Goal: Information Seeking & Learning: Learn about a topic

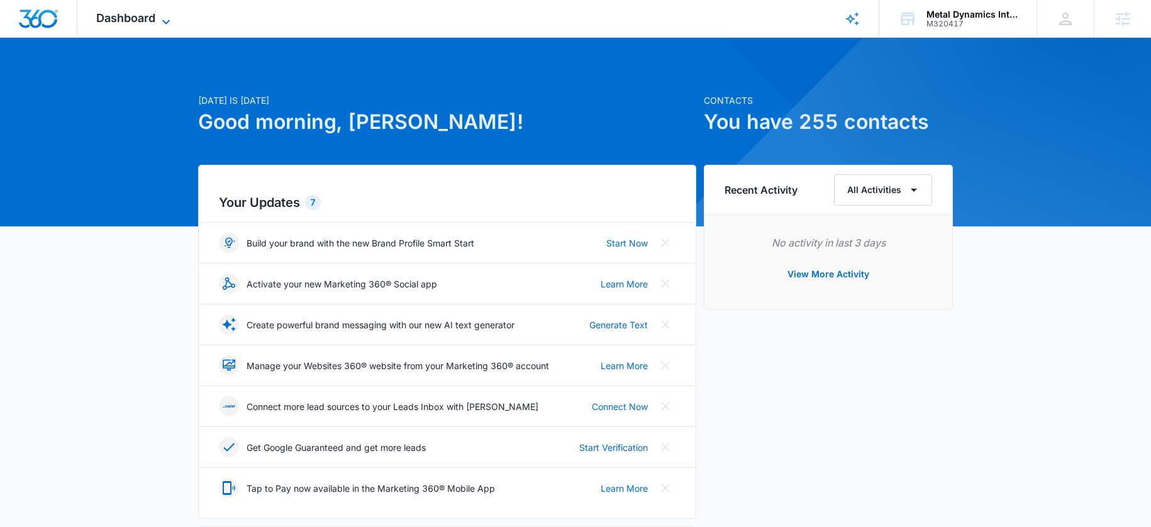
click at [167, 26] on icon at bounding box center [165, 21] width 15 height 15
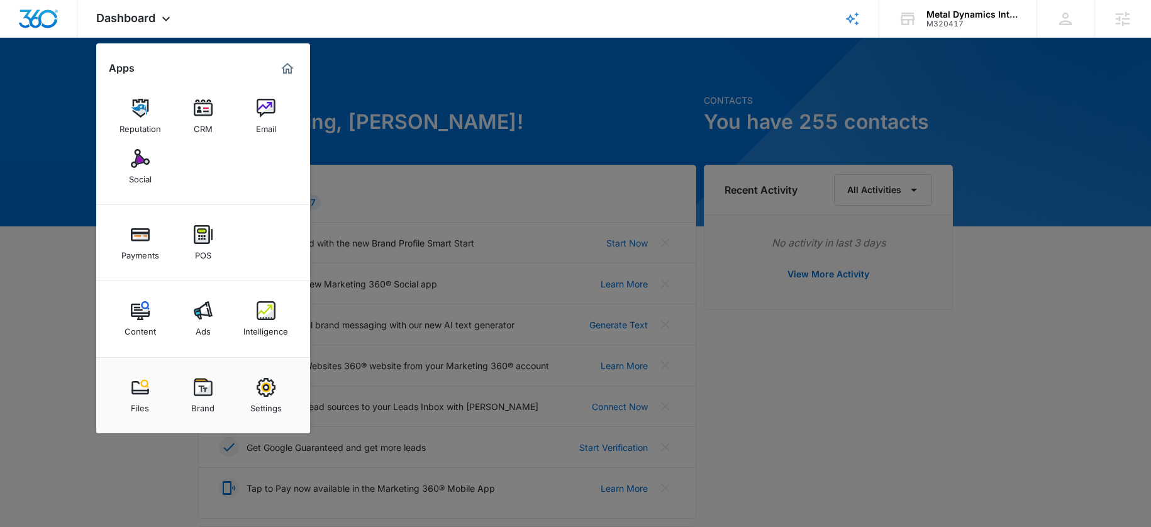
click at [190, 318] on link "Ads" at bounding box center [203, 319] width 48 height 48
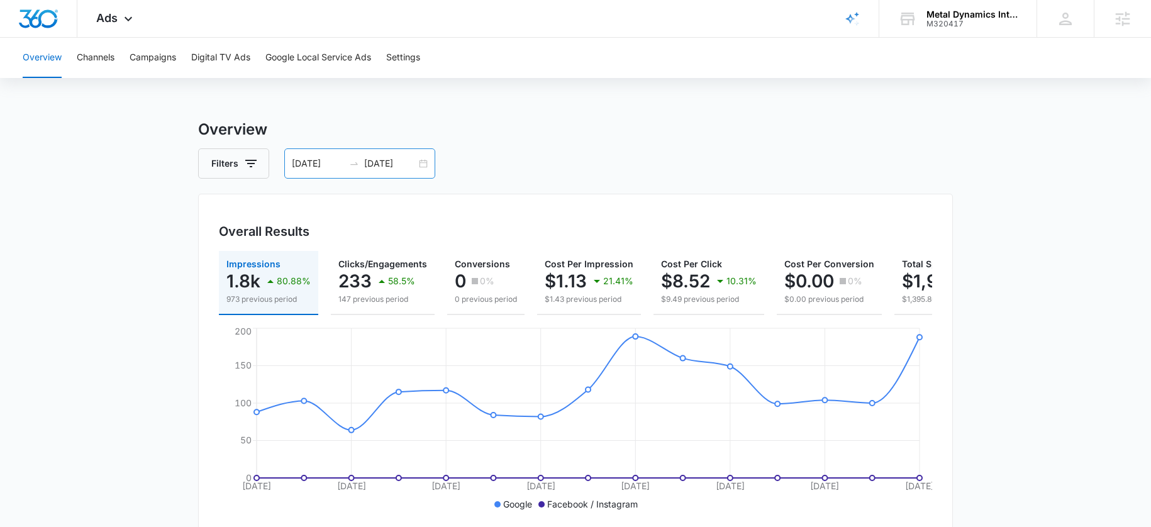
click at [387, 171] on div "08/25/2025 09/08/2025" at bounding box center [359, 163] width 151 height 30
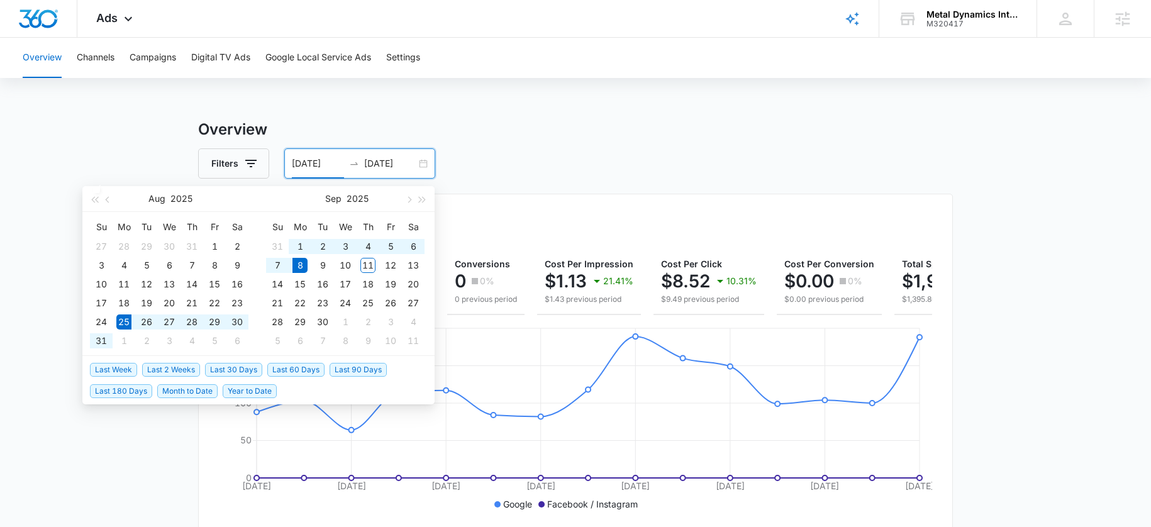
click at [385, 167] on input "09/08/2025" at bounding box center [390, 164] width 52 height 14
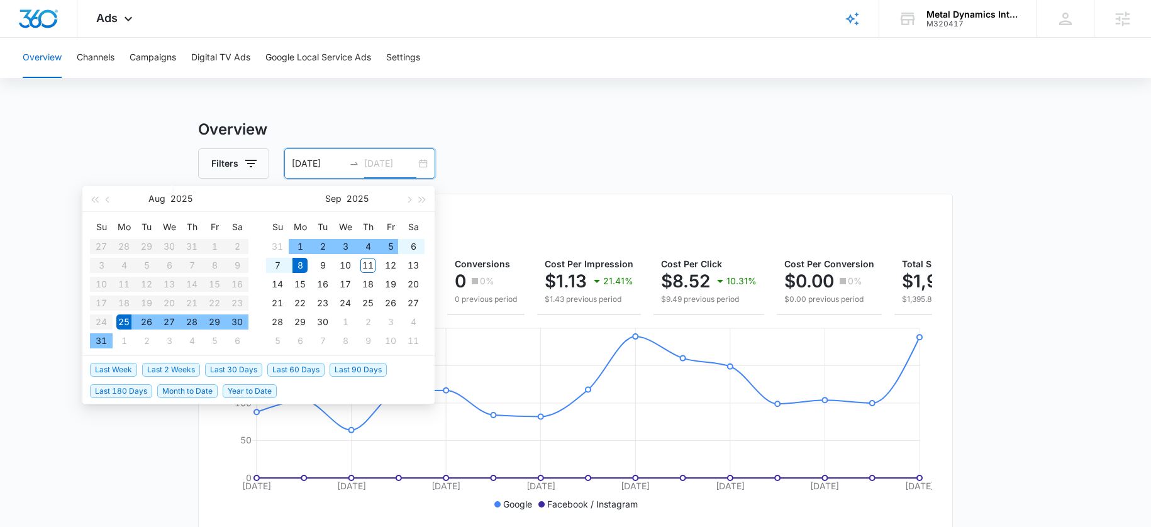
type input "09/08/2025"
click at [166, 376] on span "Last 2 Weeks" at bounding box center [171, 370] width 58 height 14
type input "08/28/2025"
type input "[DATE]"
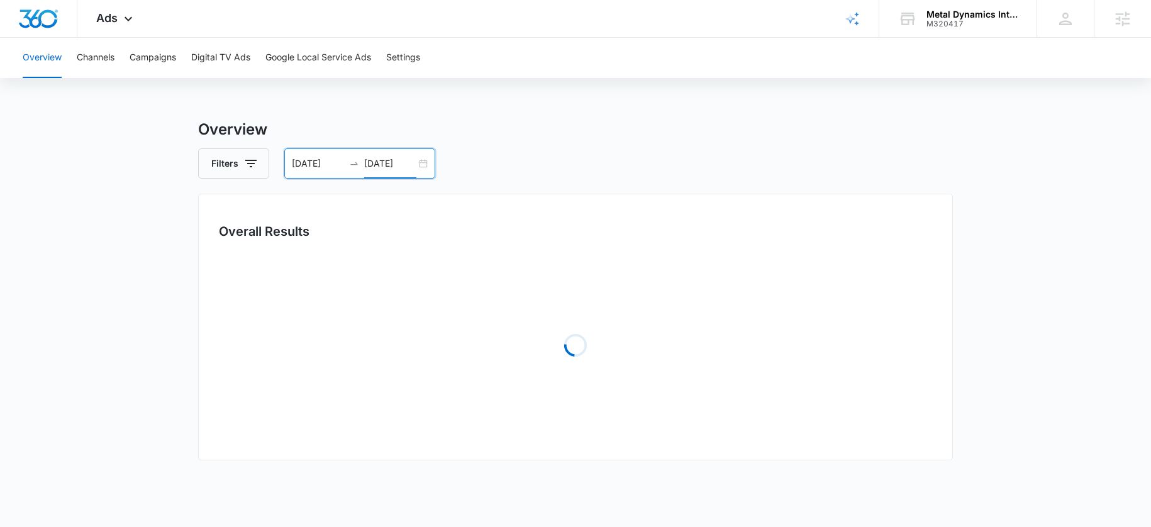
click at [174, 370] on main "Overview Filters 08/28/2025 09/11/2025 Overall Results Loading Loading Loading …" at bounding box center [575, 407] width 1151 height 579
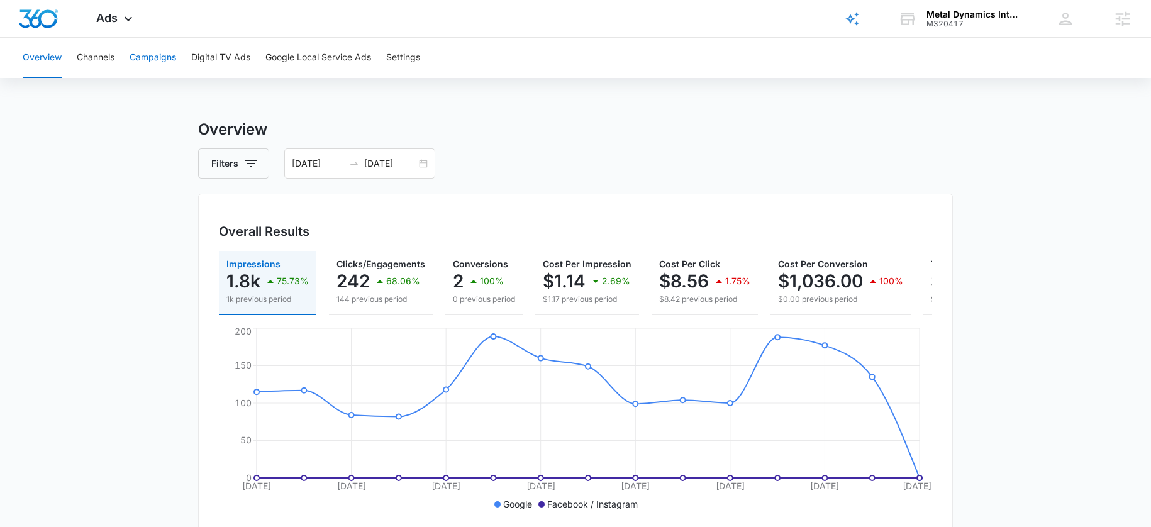
click at [137, 62] on button "Campaigns" at bounding box center [153, 58] width 47 height 40
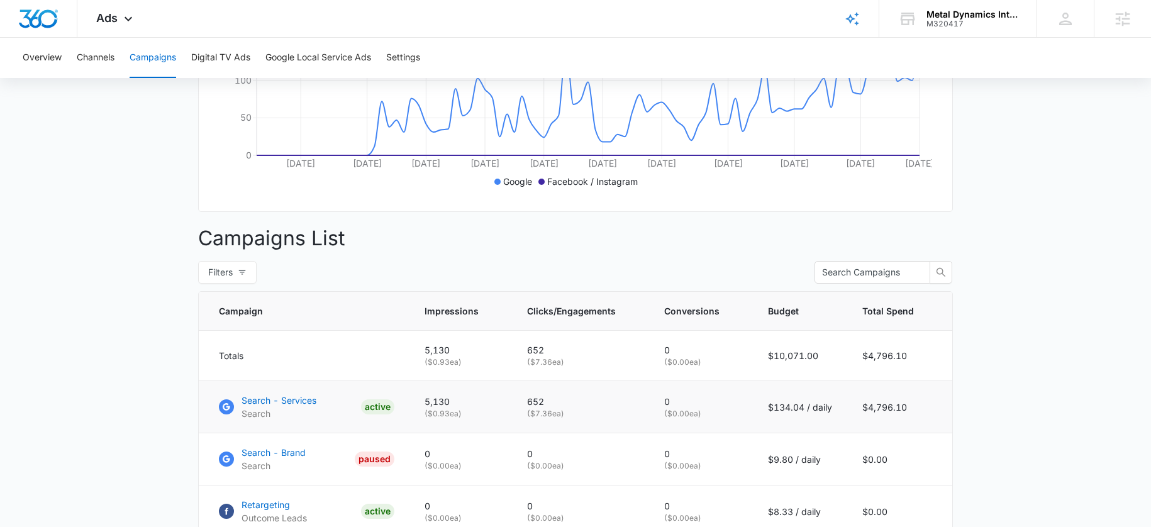
scroll to position [430, 0]
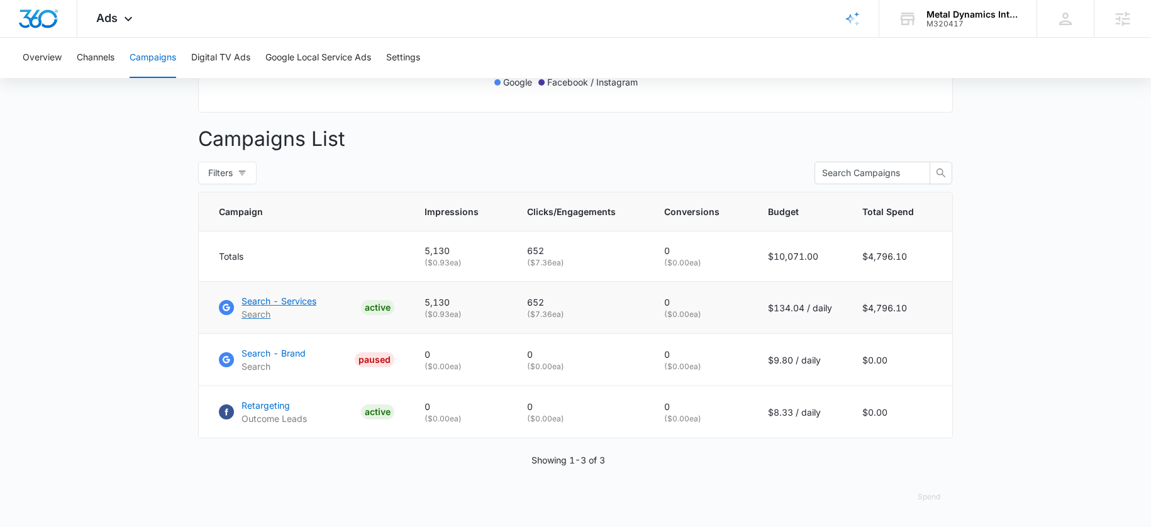
click at [289, 307] on p "Search - Services" at bounding box center [279, 300] width 75 height 13
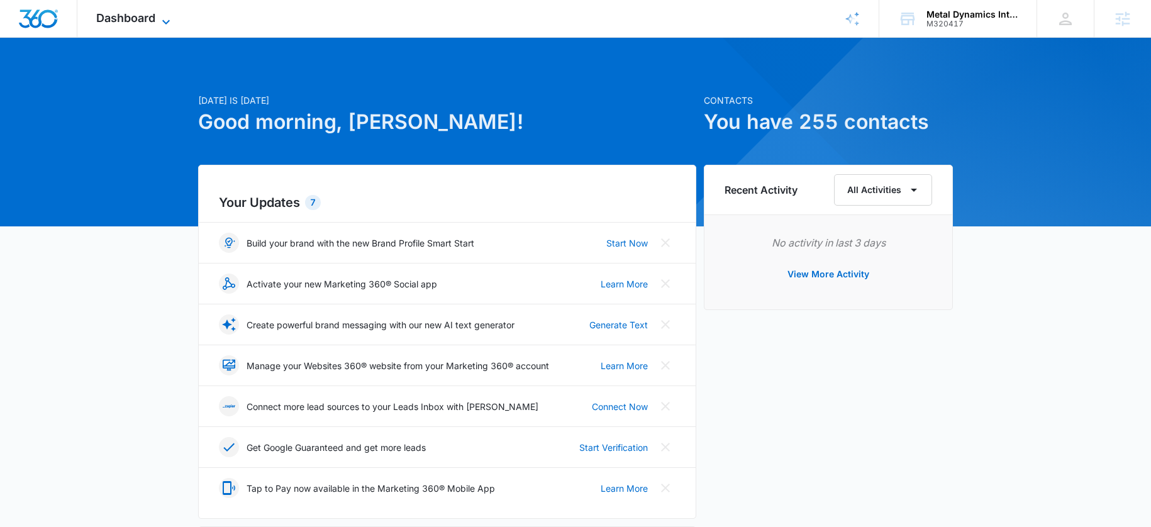
click at [152, 14] on span "Dashboard" at bounding box center [125, 17] width 59 height 13
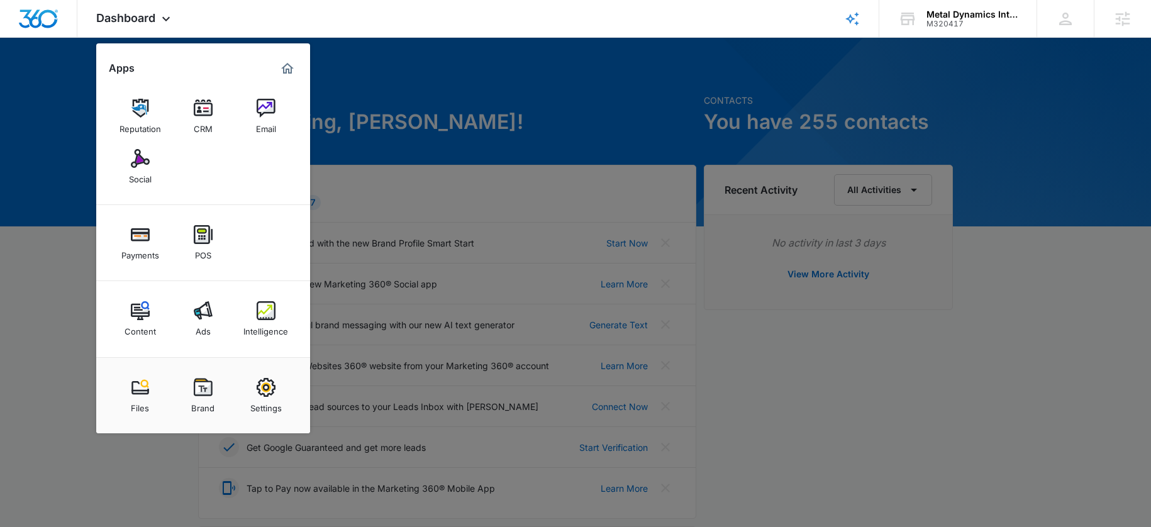
click at [136, 323] on div "Content" at bounding box center [140, 328] width 31 height 16
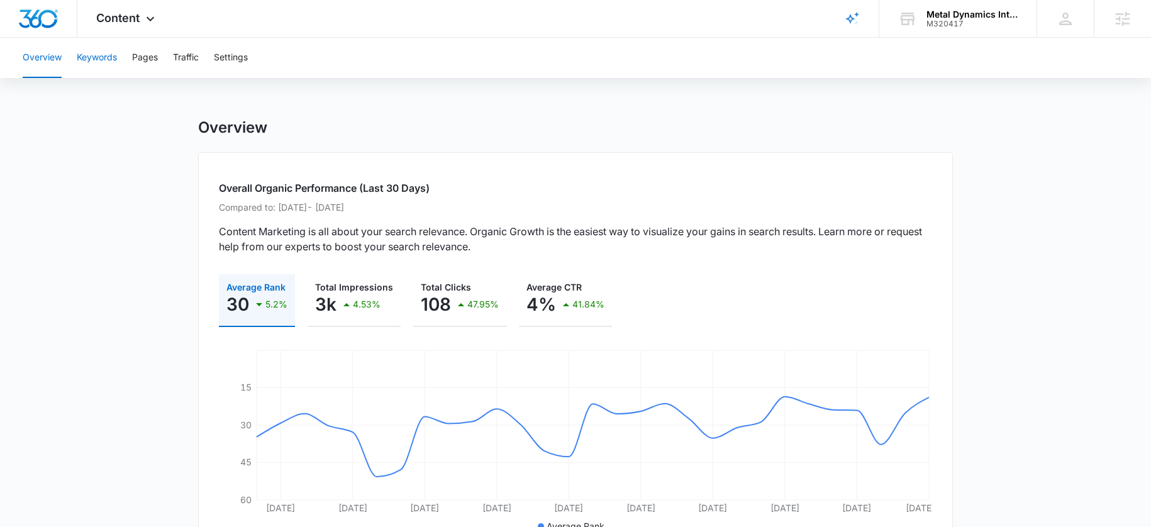
click at [96, 59] on button "Keywords" at bounding box center [97, 58] width 40 height 40
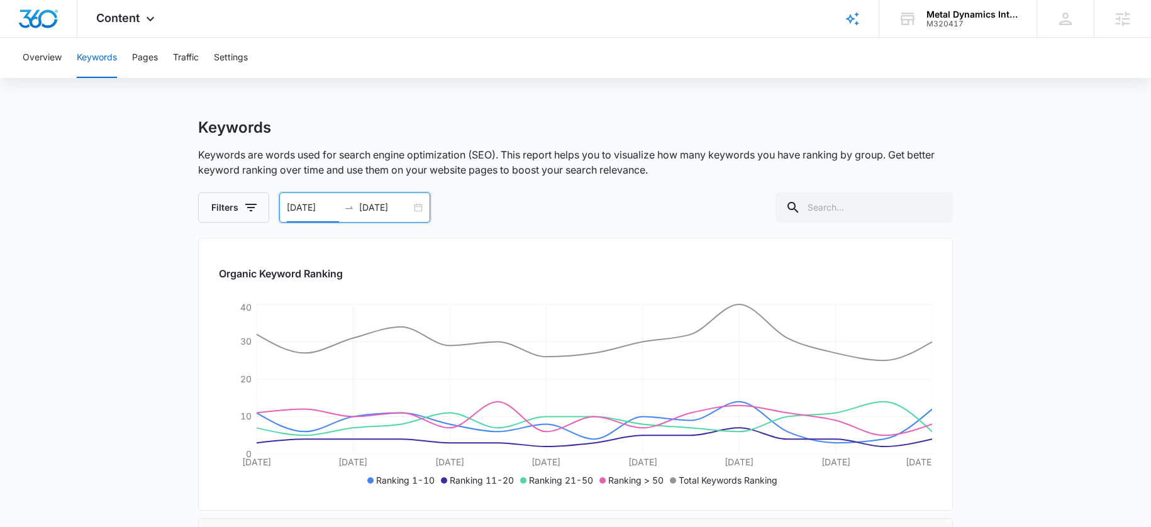
click at [325, 211] on input "08/25/2025" at bounding box center [313, 208] width 52 height 14
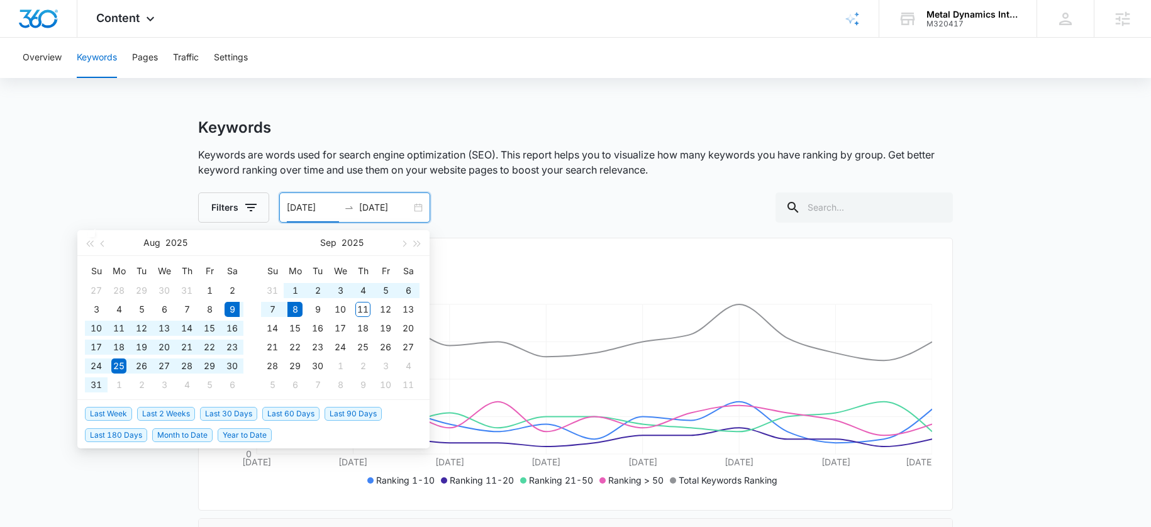
click at [224, 413] on span "Last 30 Days" at bounding box center [228, 414] width 57 height 14
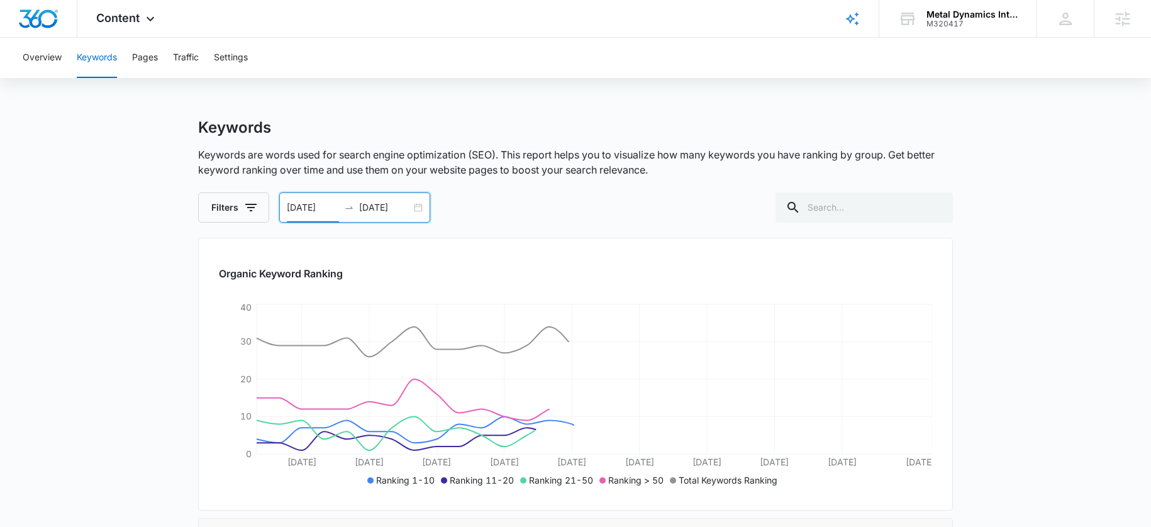
click at [314, 209] on input "08/09/2025" at bounding box center [313, 208] width 52 height 14
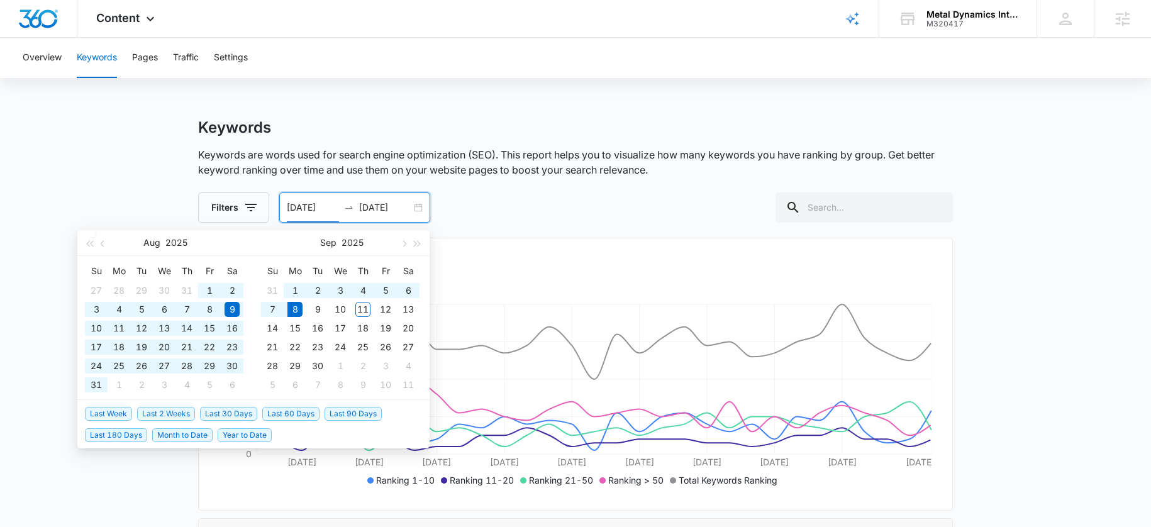
click at [347, 411] on span "Last 90 Days" at bounding box center [353, 414] width 57 height 14
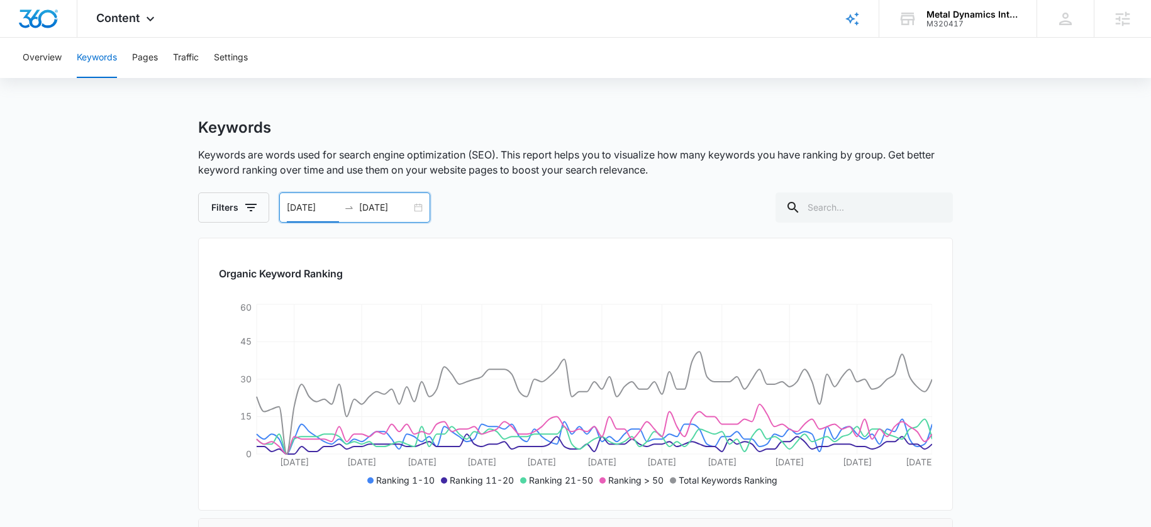
click at [306, 201] on input "[DATE]" at bounding box center [313, 208] width 52 height 14
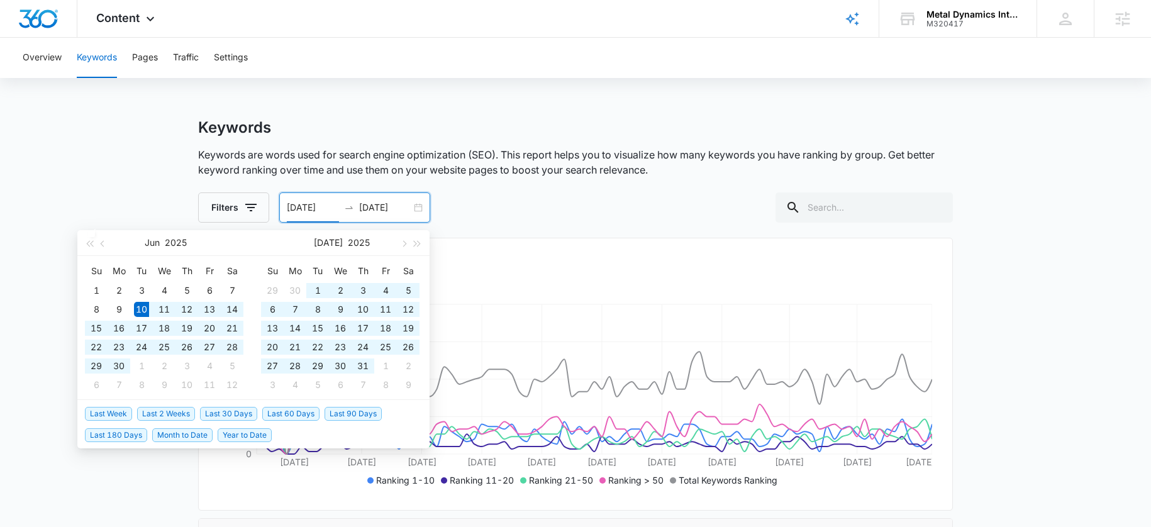
click at [362, 416] on span "Last 90 Days" at bounding box center [353, 414] width 57 height 14
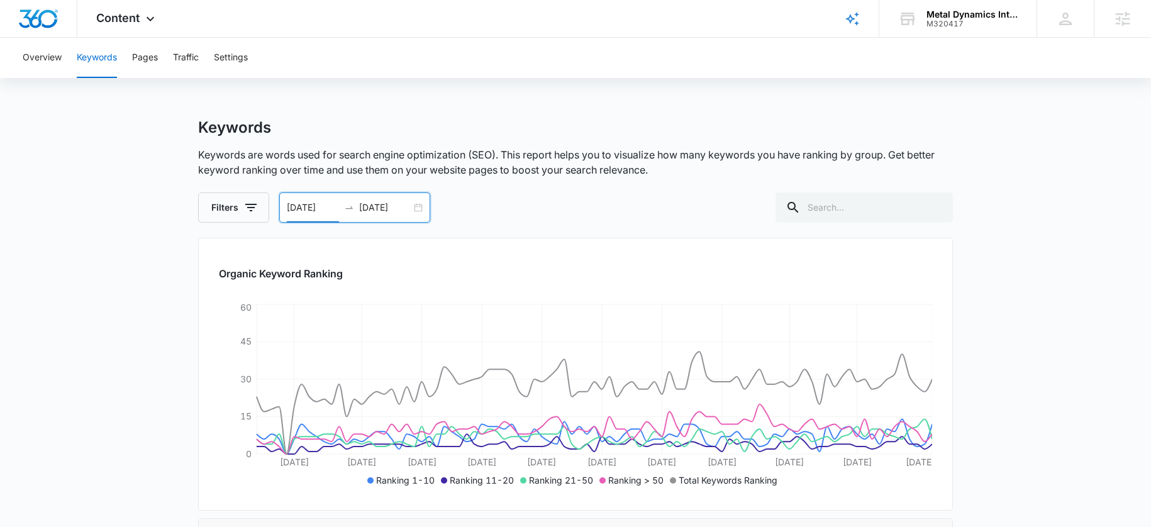
click at [304, 202] on input "06/10/2025" at bounding box center [313, 208] width 52 height 14
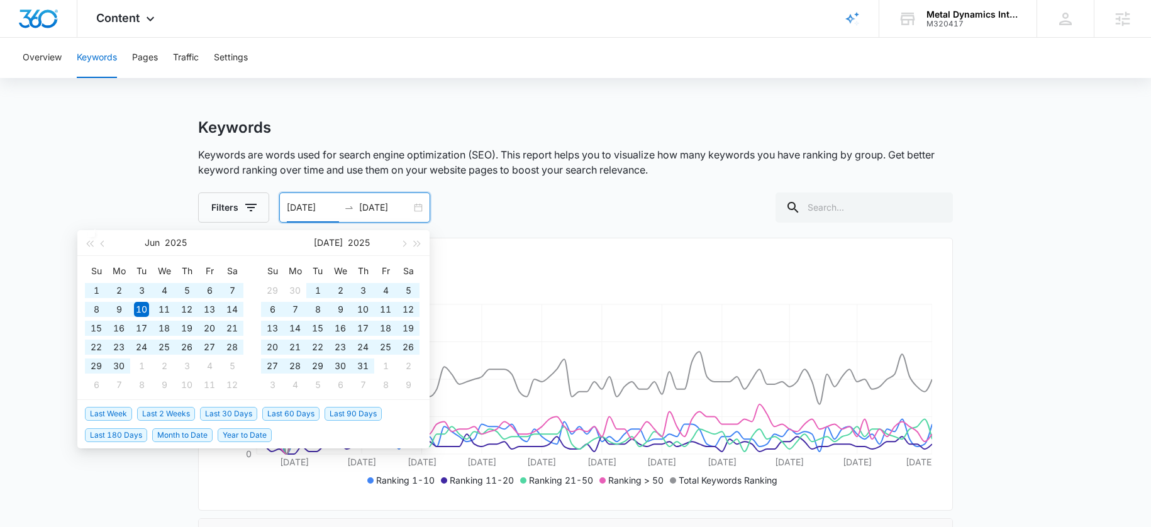
click at [120, 440] on span "Last 180 Days" at bounding box center [116, 435] width 62 height 14
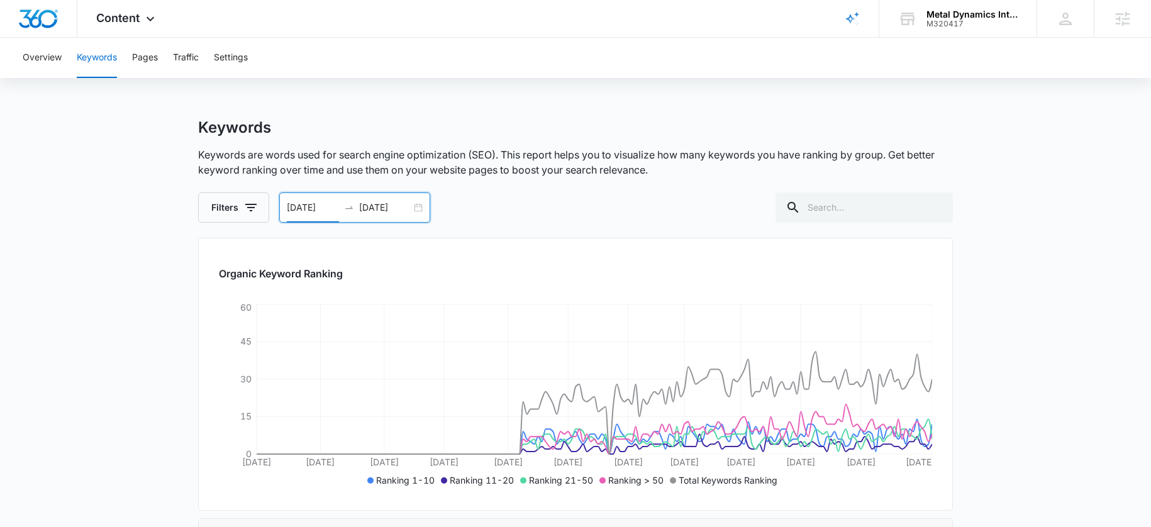
click at [299, 203] on input "03/12/2025" at bounding box center [313, 208] width 52 height 14
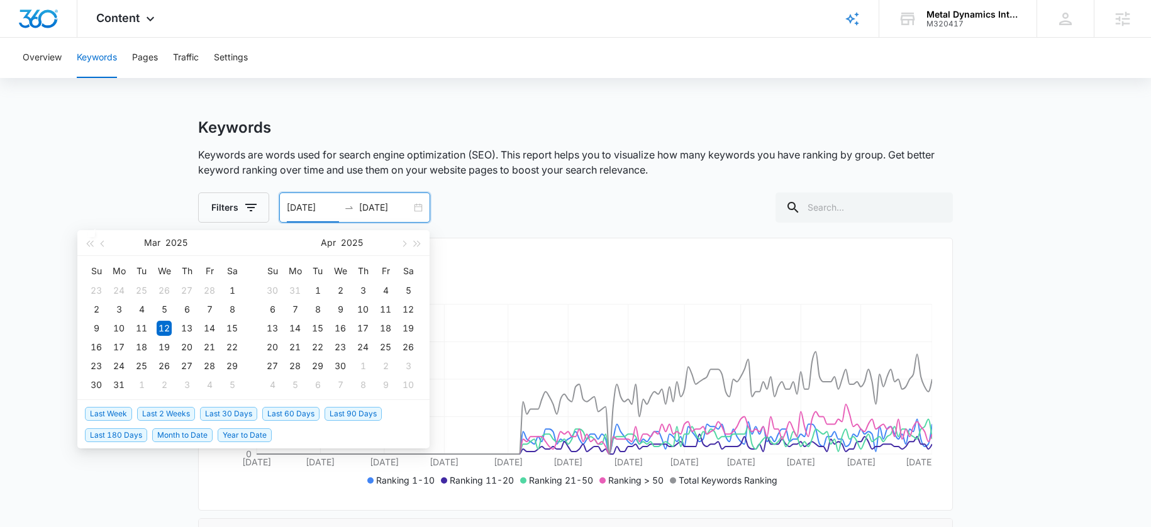
click at [364, 414] on span "Last 90 Days" at bounding box center [353, 414] width 57 height 14
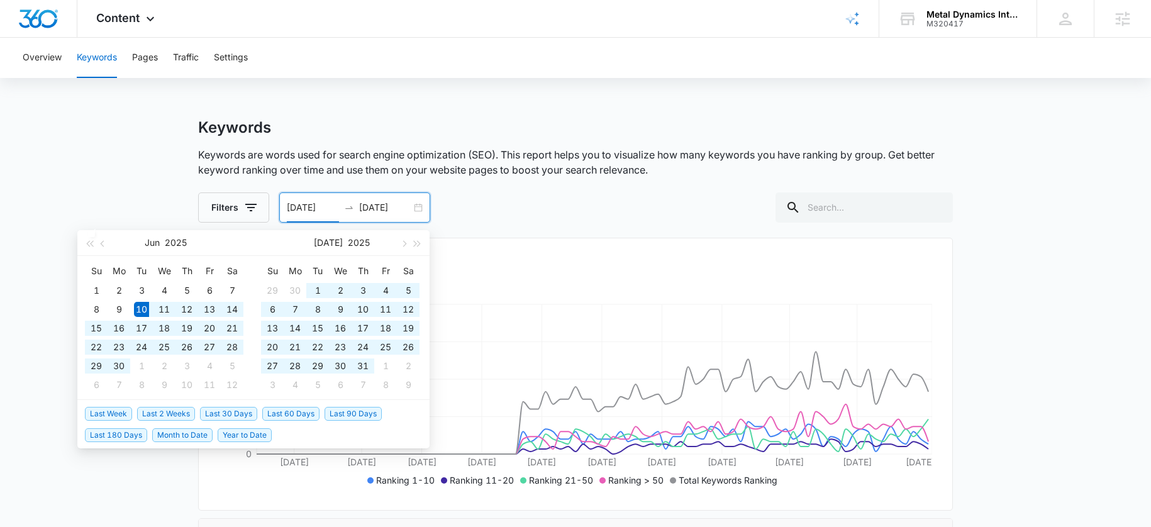
type input "06/10/2025"
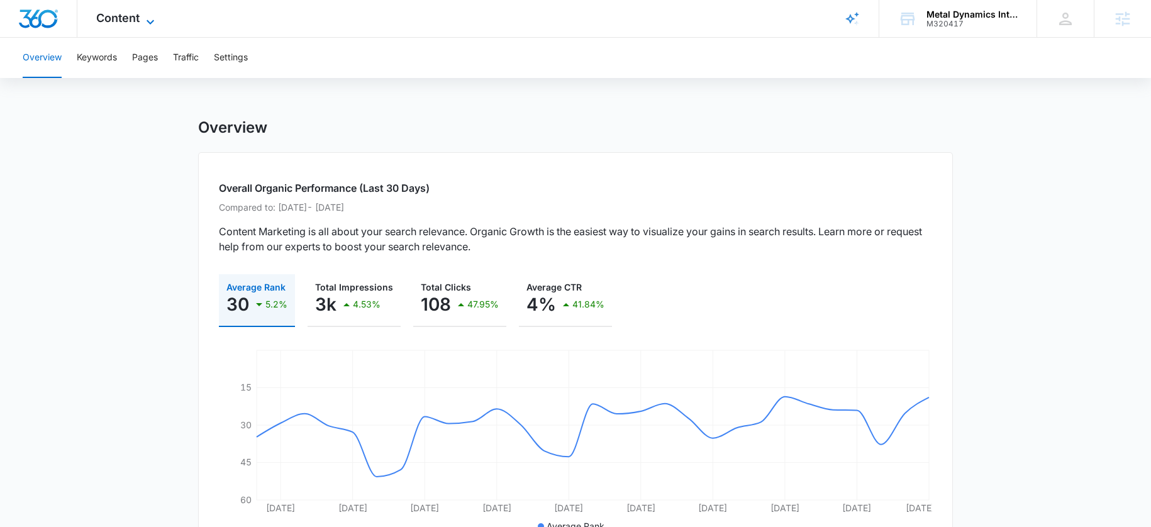
click at [130, 18] on span "Content" at bounding box center [117, 17] width 43 height 13
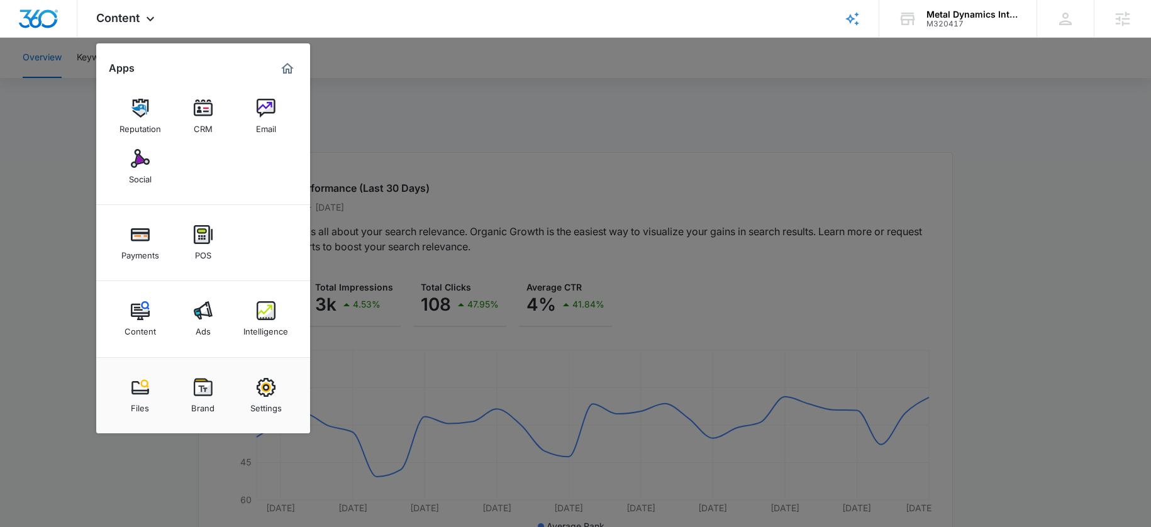
click at [445, 81] on div at bounding box center [575, 263] width 1151 height 527
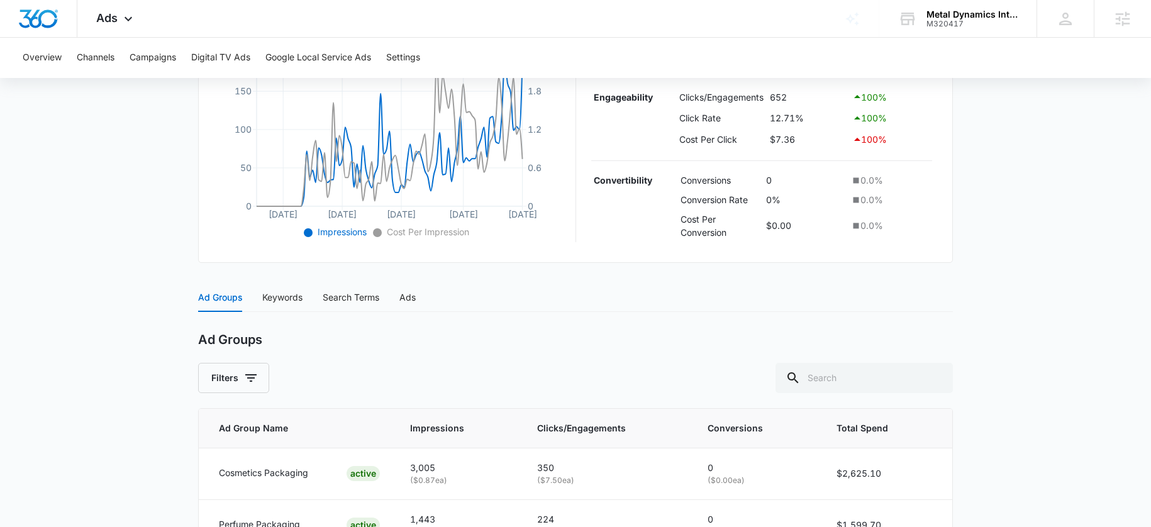
scroll to position [449, 0]
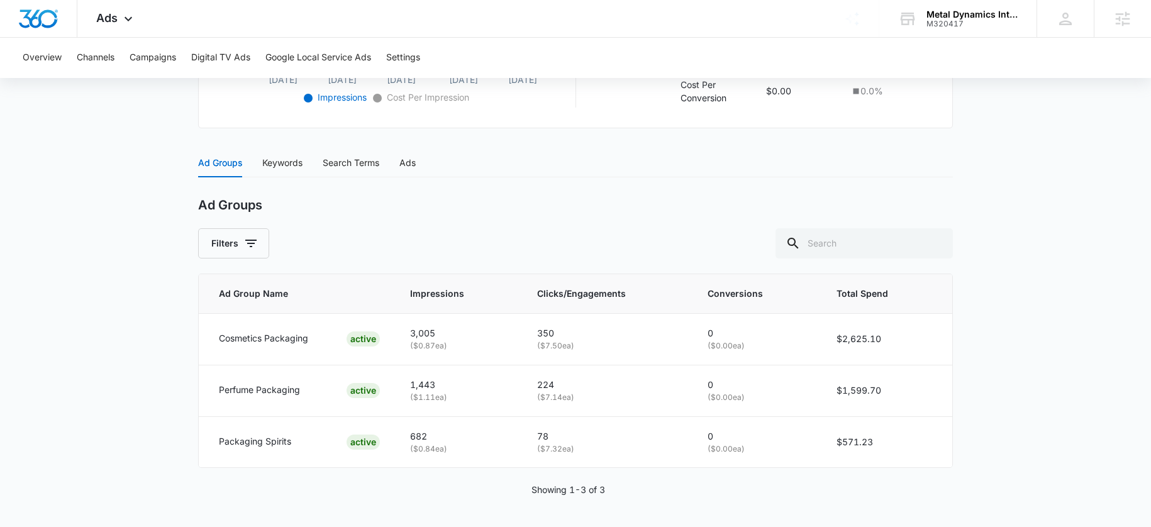
click at [330, 170] on div "Search Terms" at bounding box center [351, 162] width 57 height 29
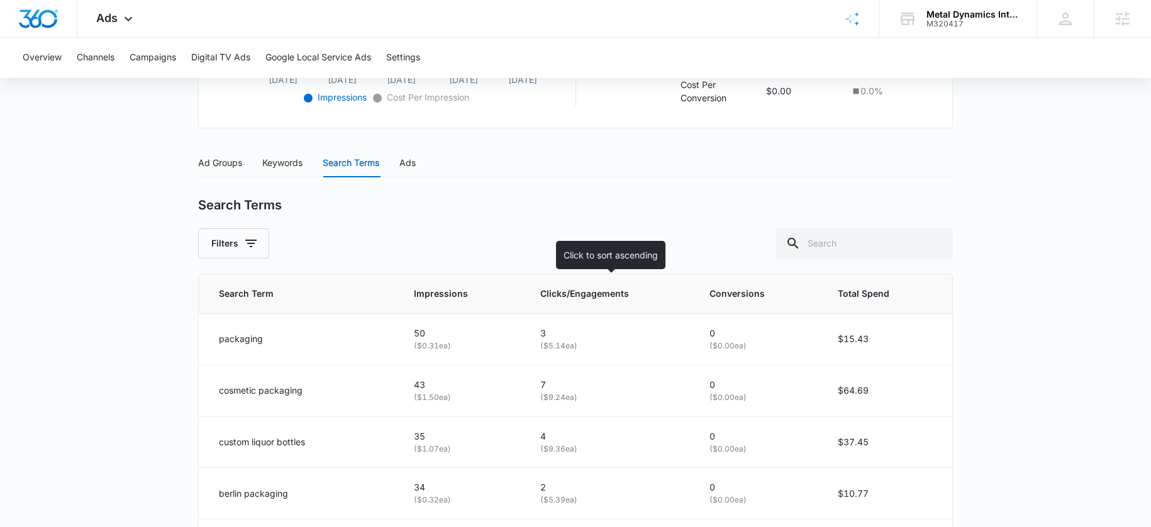
click at [538, 303] on th "Clicks/Engagements" at bounding box center [609, 294] width 169 height 40
click at [570, 307] on th "Clicks/Engagements" at bounding box center [616, 294] width 166 height 40
click at [570, 306] on th "Clicks/Engagements" at bounding box center [616, 294] width 166 height 40
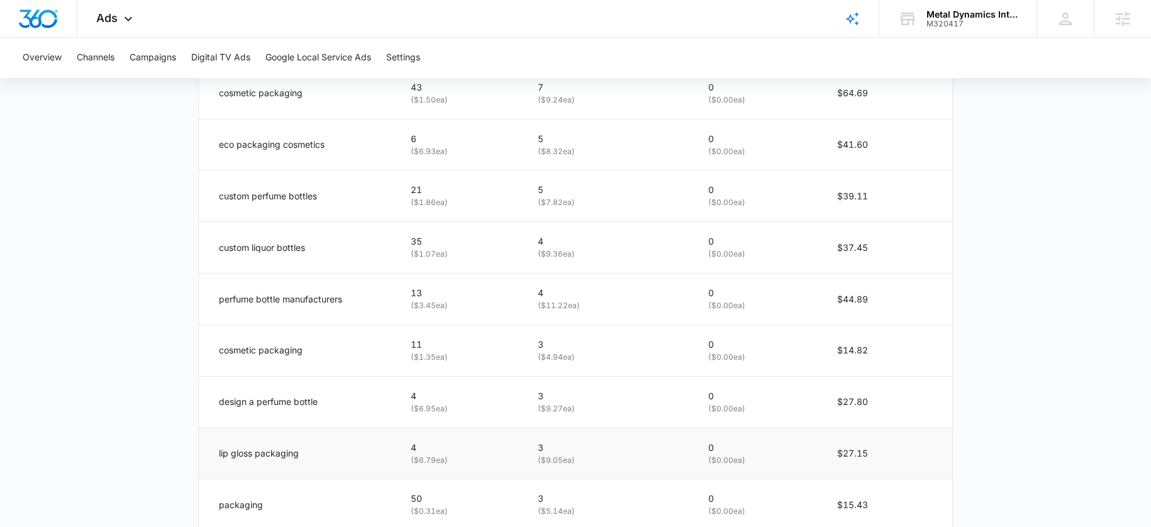
scroll to position [819, 0]
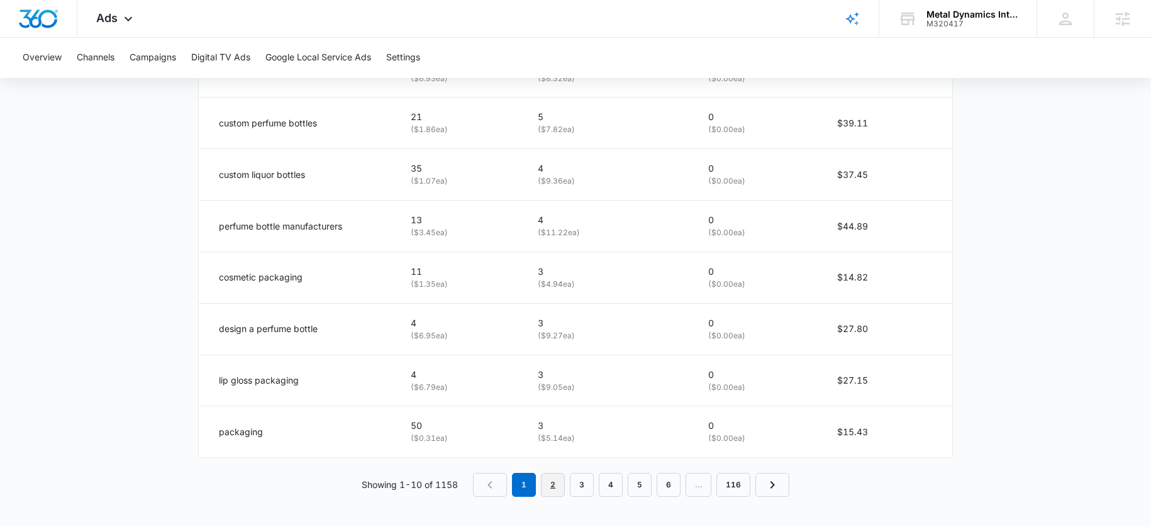
click at [546, 489] on link "2" at bounding box center [553, 485] width 24 height 24
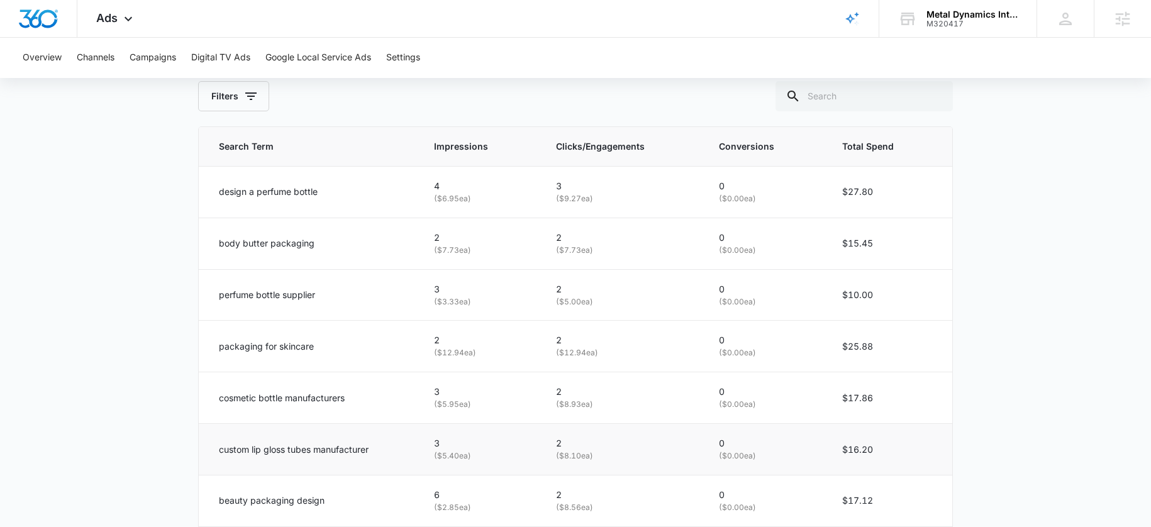
scroll to position [545, 0]
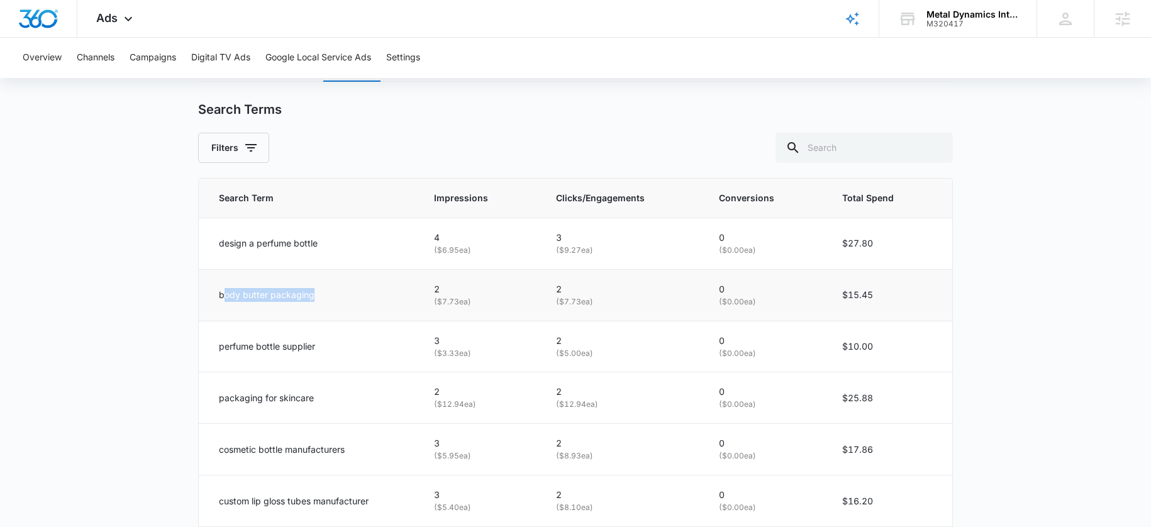
drag, startPoint x: 222, startPoint y: 297, endPoint x: 319, endPoint y: 297, distance: 97.5
click at [319, 297] on div "body butter packaging" at bounding box center [311, 295] width 185 height 14
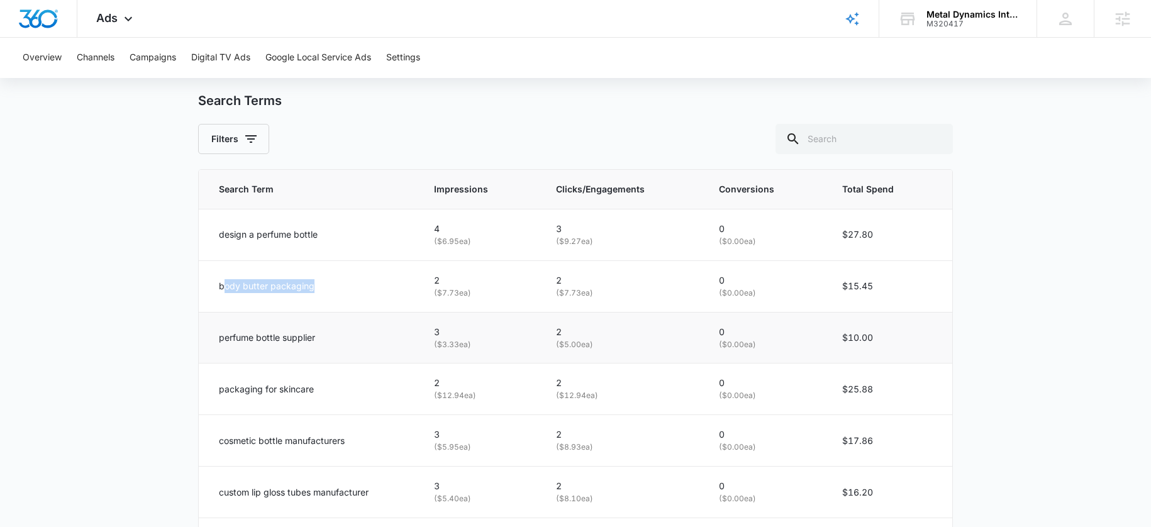
scroll to position [565, 0]
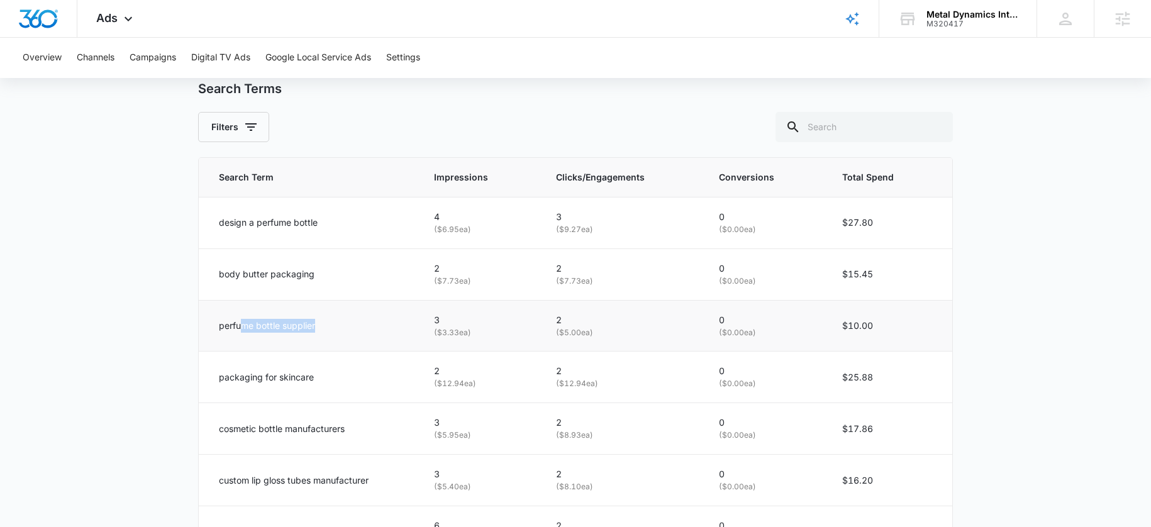
drag, startPoint x: 240, startPoint y: 327, endPoint x: 328, endPoint y: 330, distance: 88.7
click at [319, 327] on div "perfume bottle supplier" at bounding box center [311, 326] width 185 height 14
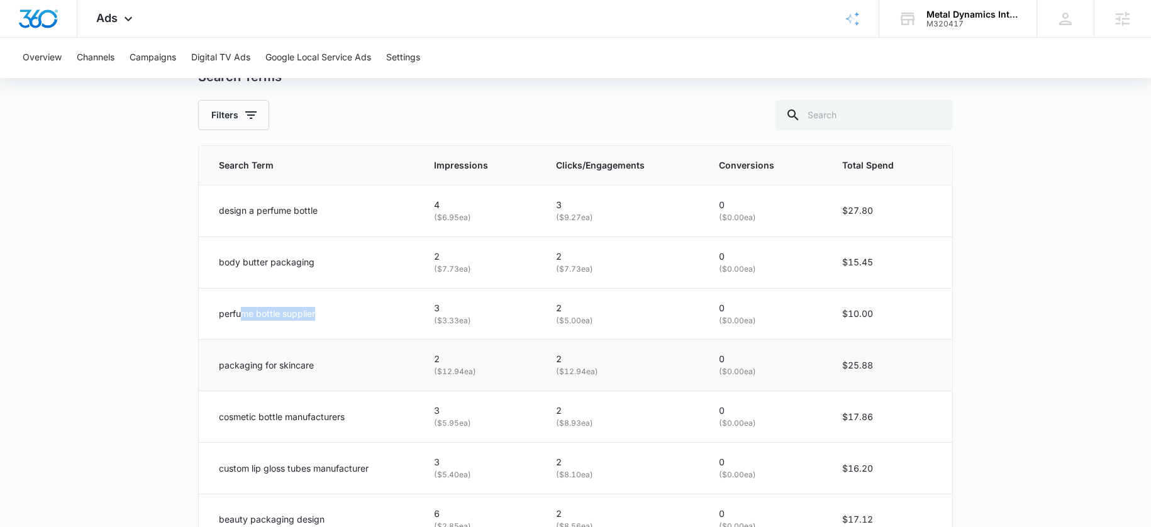
scroll to position [590, 0]
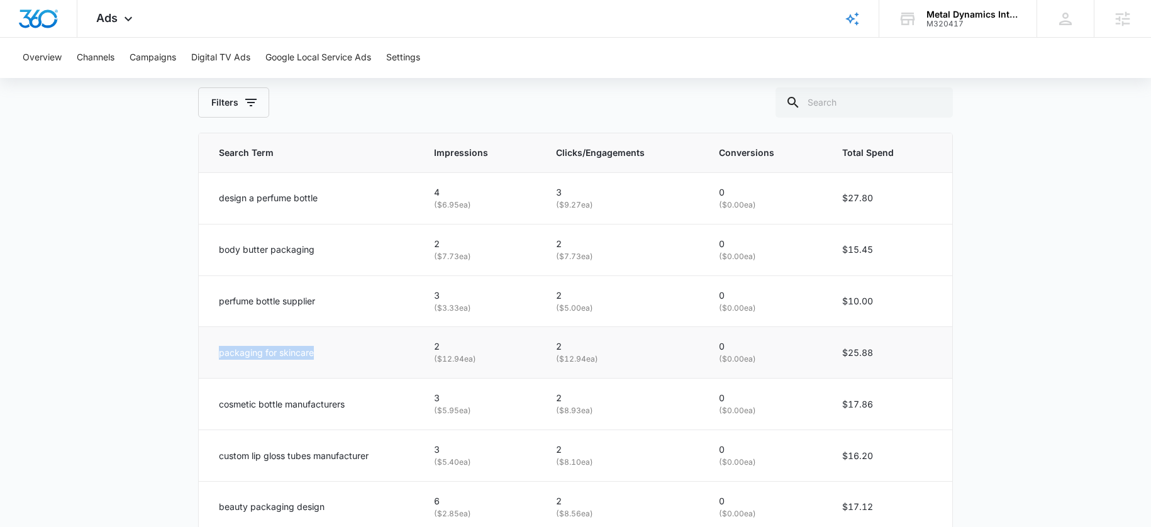
drag, startPoint x: 219, startPoint y: 350, endPoint x: 335, endPoint y: 348, distance: 115.8
click at [335, 348] on div "packaging for skincare" at bounding box center [311, 353] width 185 height 14
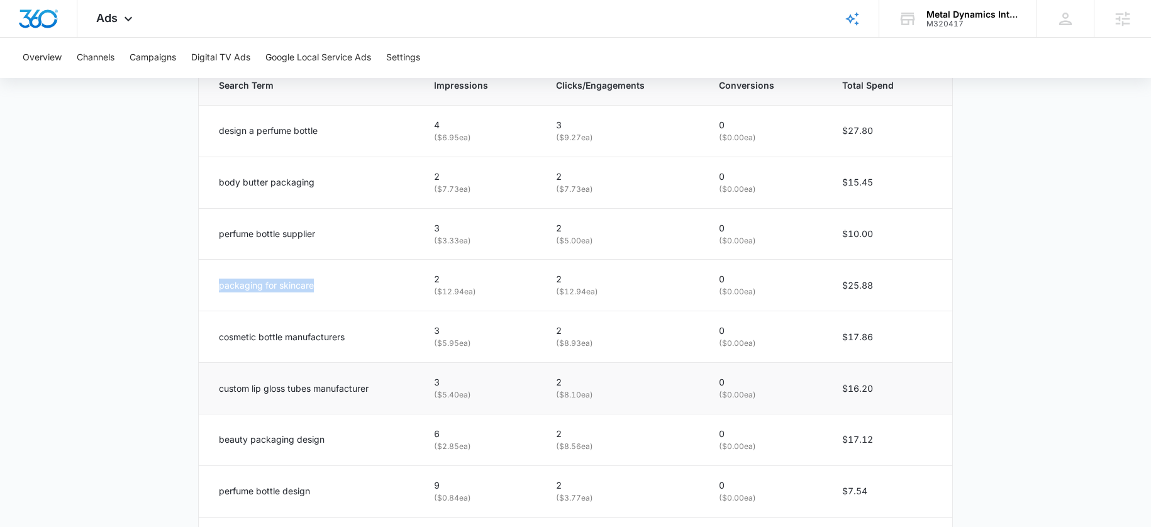
scroll to position [678, 0]
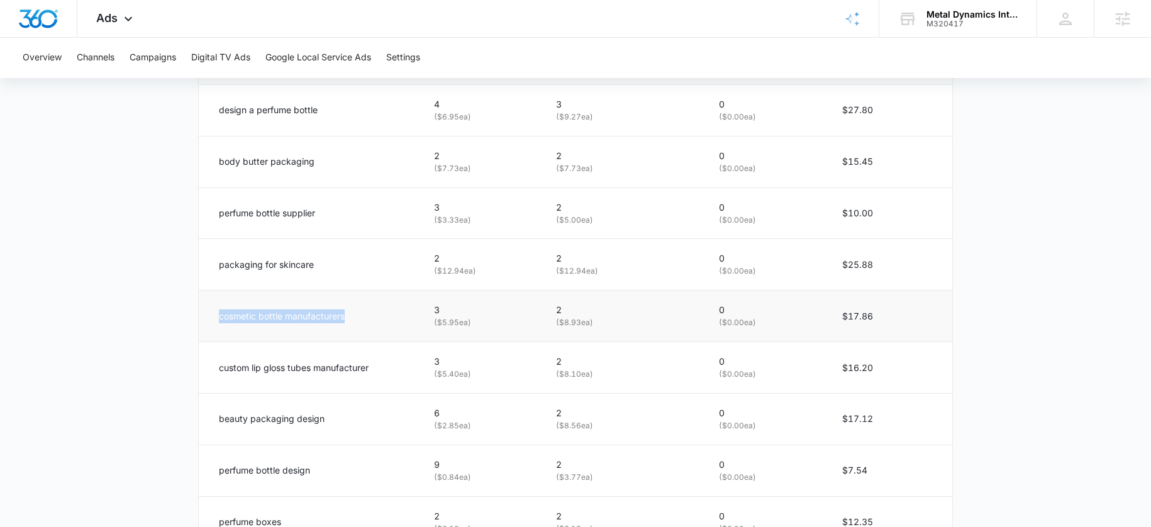
drag, startPoint x: 209, startPoint y: 311, endPoint x: 369, endPoint y: 319, distance: 160.6
click at [367, 319] on td "cosmetic bottle manufacturers" at bounding box center [309, 317] width 220 height 52
click at [271, 328] on td "cosmetic bottle manufacturers" at bounding box center [309, 317] width 220 height 52
drag, startPoint x: 226, startPoint y: 372, endPoint x: 345, endPoint y: 371, distance: 118.2
click at [344, 371] on p "custom lip gloss tubes manufacturer" at bounding box center [294, 368] width 150 height 14
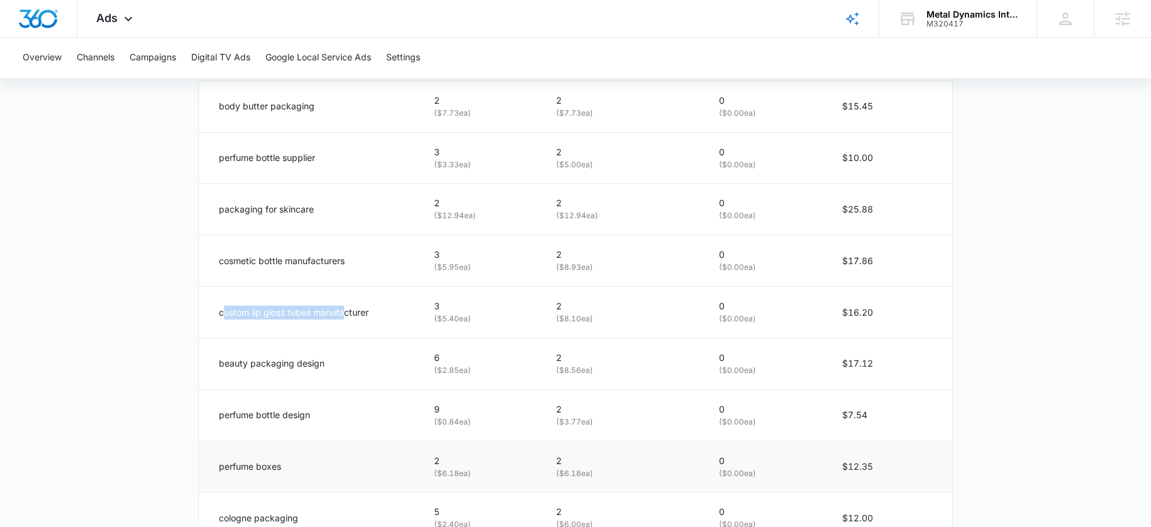
scroll to position [795, 0]
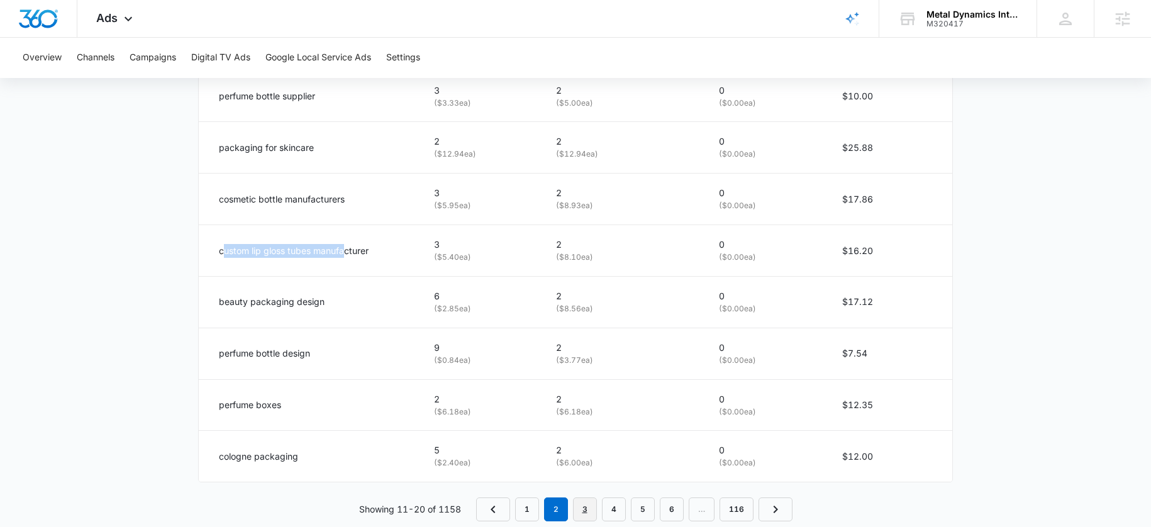
click at [581, 509] on link "3" at bounding box center [585, 509] width 24 height 24
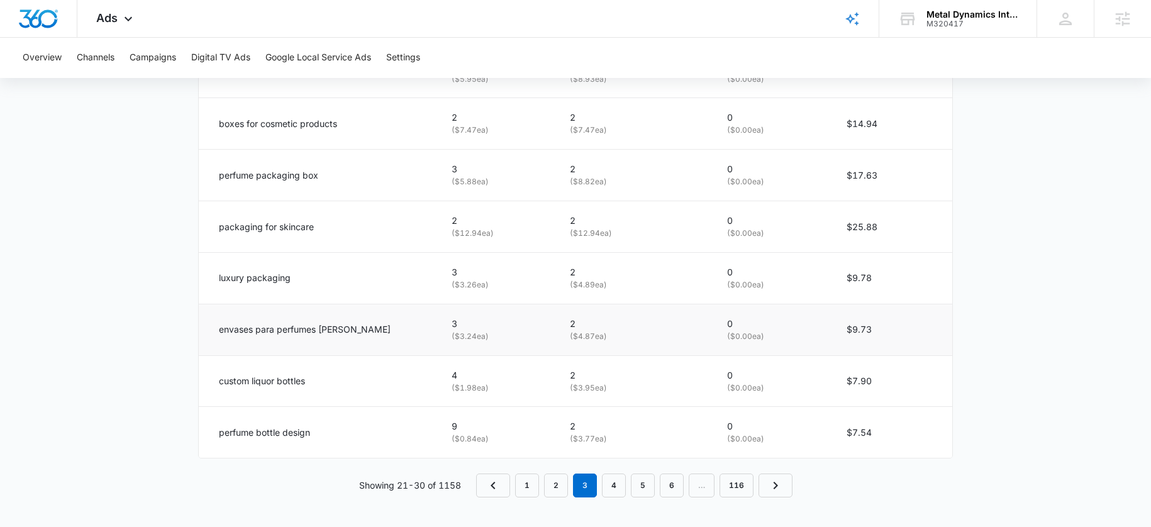
scroll to position [819, 0]
drag, startPoint x: 311, startPoint y: 390, endPoint x: 337, endPoint y: 391, distance: 26.4
click at [335, 391] on td "custom liquor bottles" at bounding box center [318, 381] width 238 height 52
click at [630, 495] on nav "1 2 3 4 5 6 … 116" at bounding box center [634, 485] width 316 height 24
click at [618, 483] on link "4" at bounding box center [614, 485] width 24 height 24
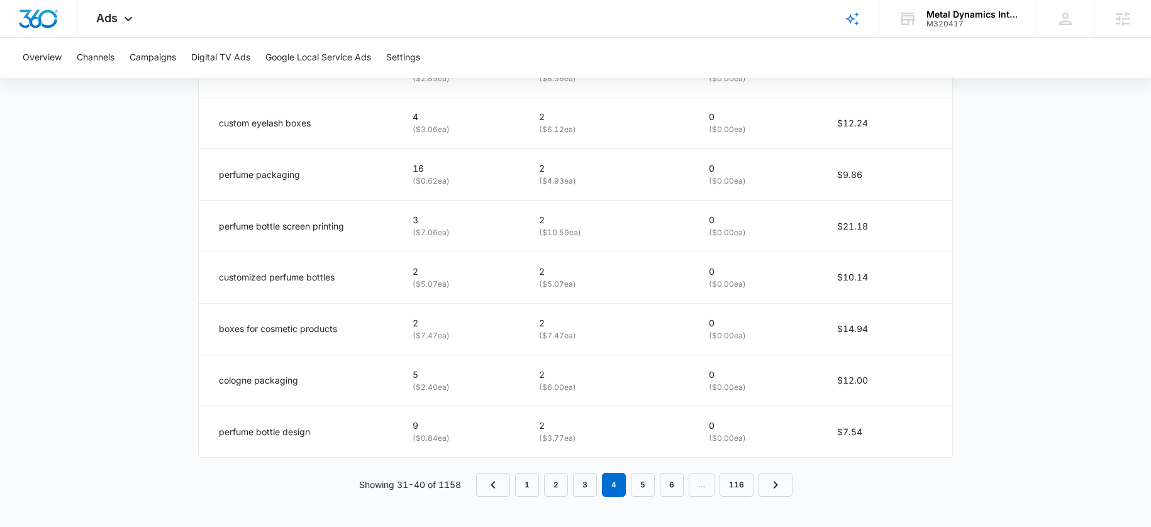
click at [628, 492] on nav "1 2 3 4 5 6 … 116" at bounding box center [634, 485] width 316 height 24
click at [633, 490] on link "5" at bounding box center [643, 485] width 24 height 24
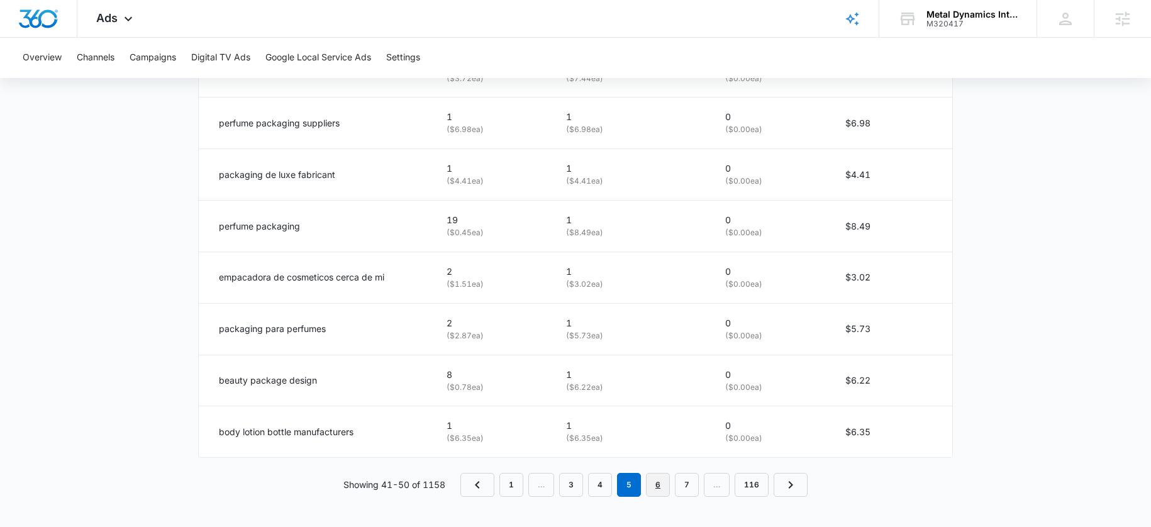
click at [652, 483] on link "6" at bounding box center [658, 485] width 24 height 24
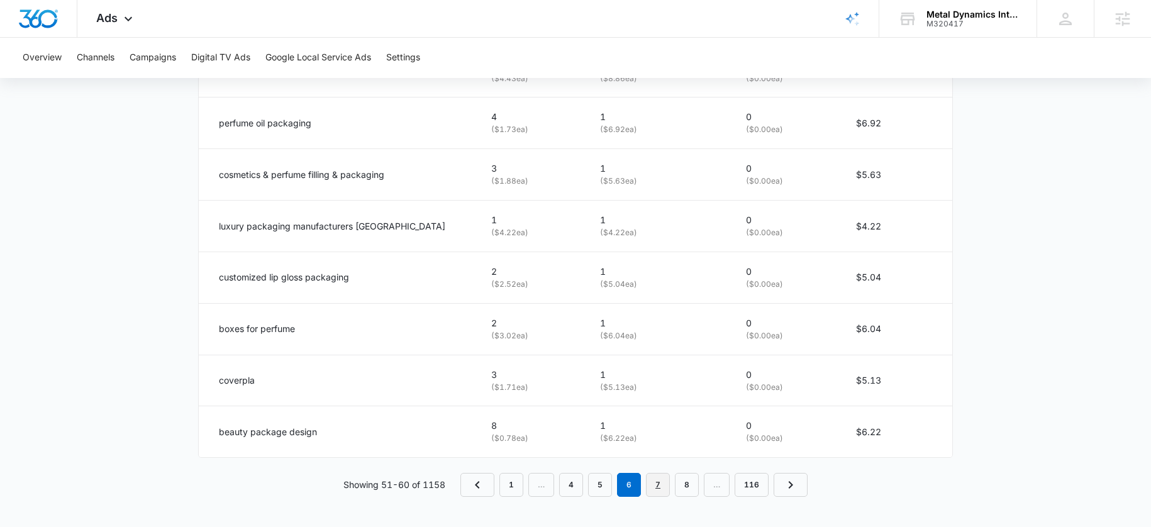
click at [667, 492] on link "7" at bounding box center [658, 485] width 24 height 24
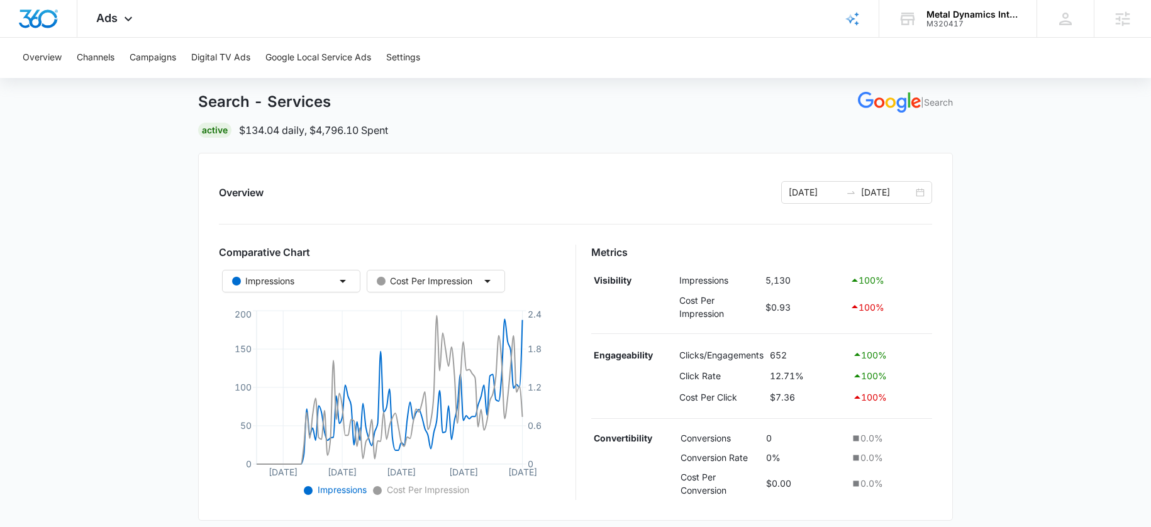
scroll to position [40, 0]
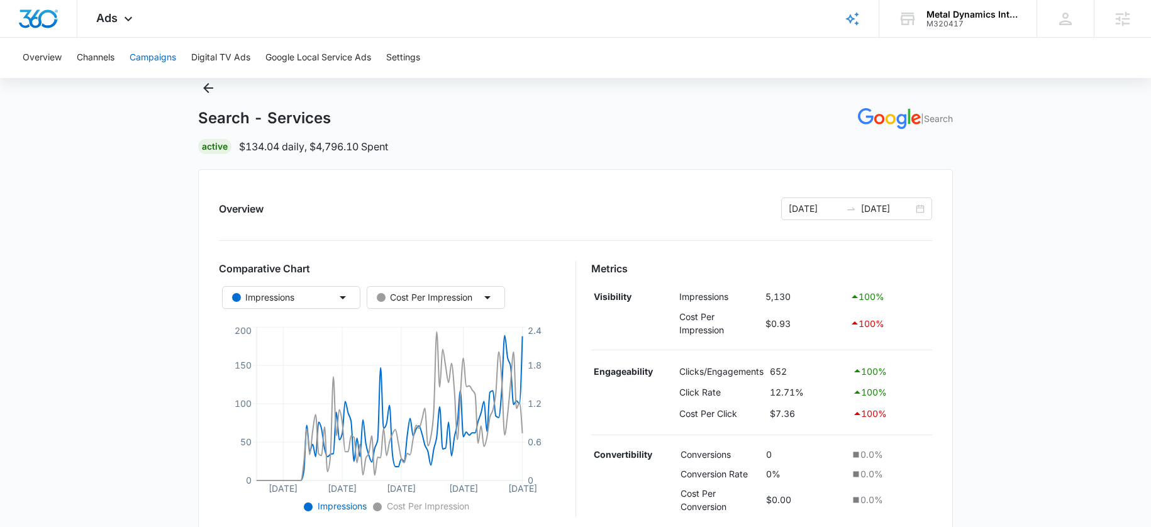
click at [145, 57] on button "Campaigns" at bounding box center [153, 58] width 47 height 40
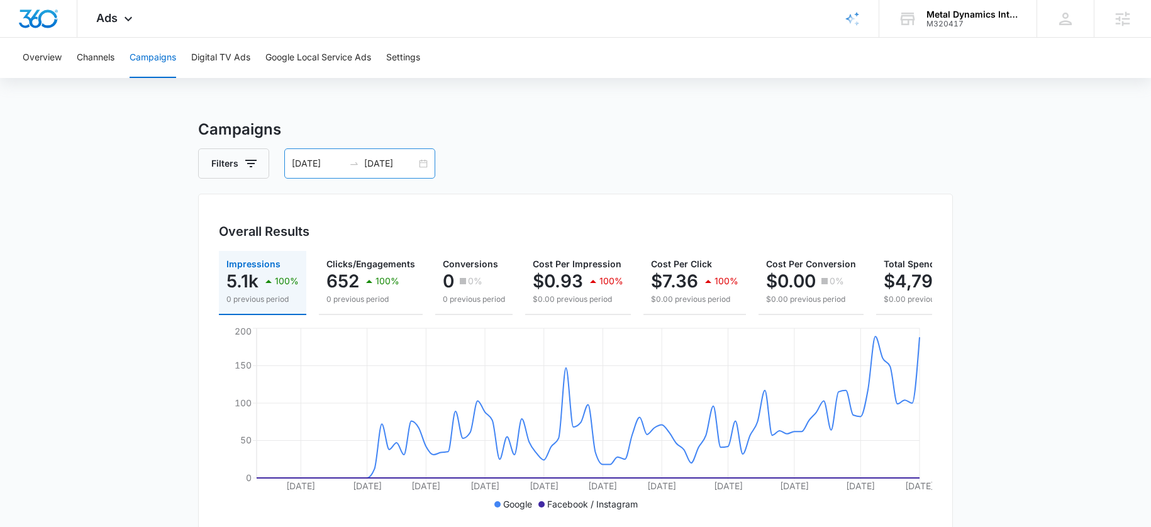
click at [379, 165] on input "[DATE]" at bounding box center [390, 164] width 52 height 14
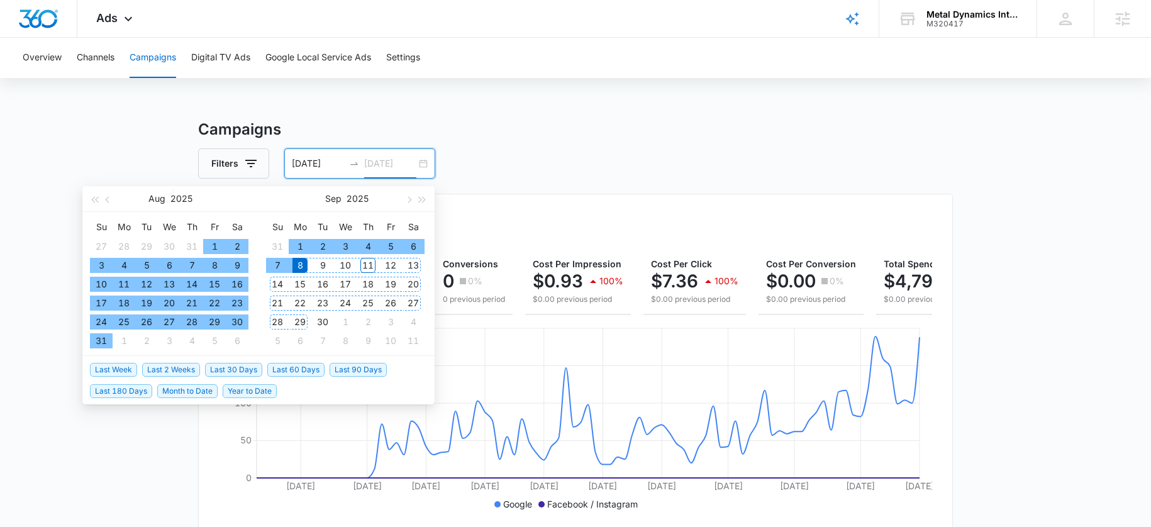
type input "[DATE]"
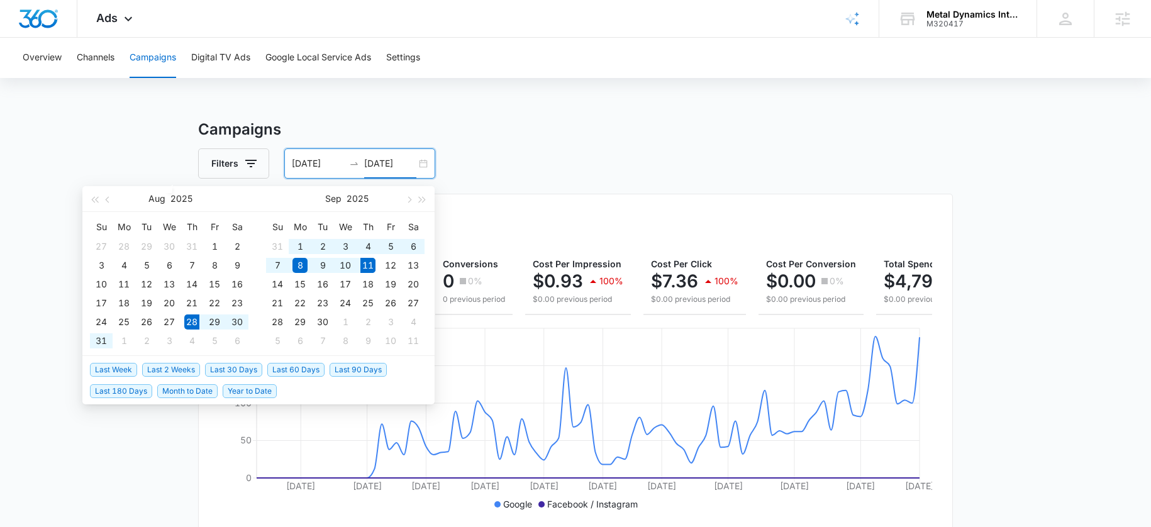
click at [174, 375] on span "Last 2 Weeks" at bounding box center [171, 370] width 58 height 14
type input "08/28/2025"
type input "09/11/2025"
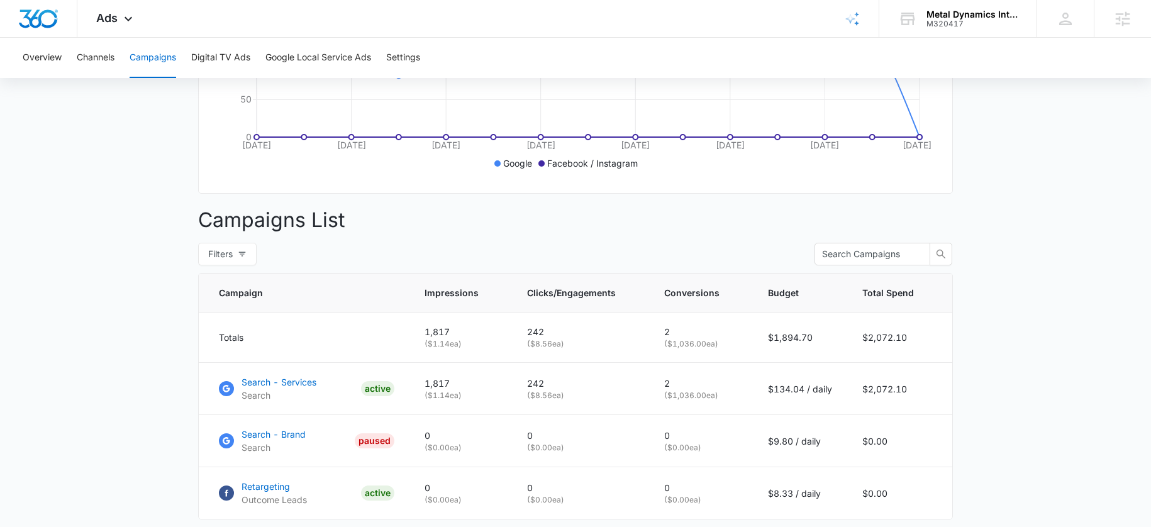
scroll to position [419, 0]
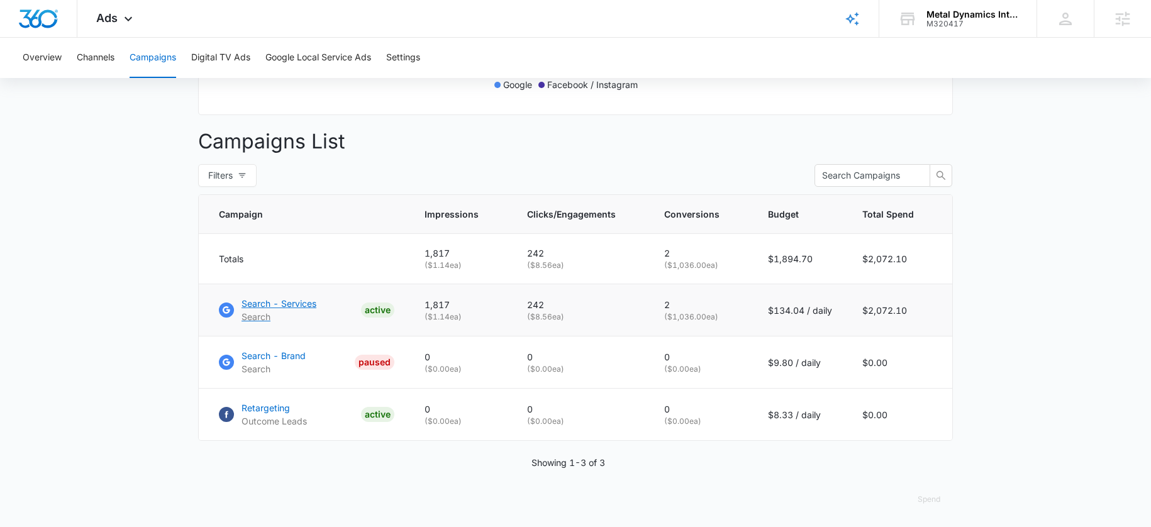
click at [311, 310] on p "Search - Services" at bounding box center [279, 303] width 75 height 13
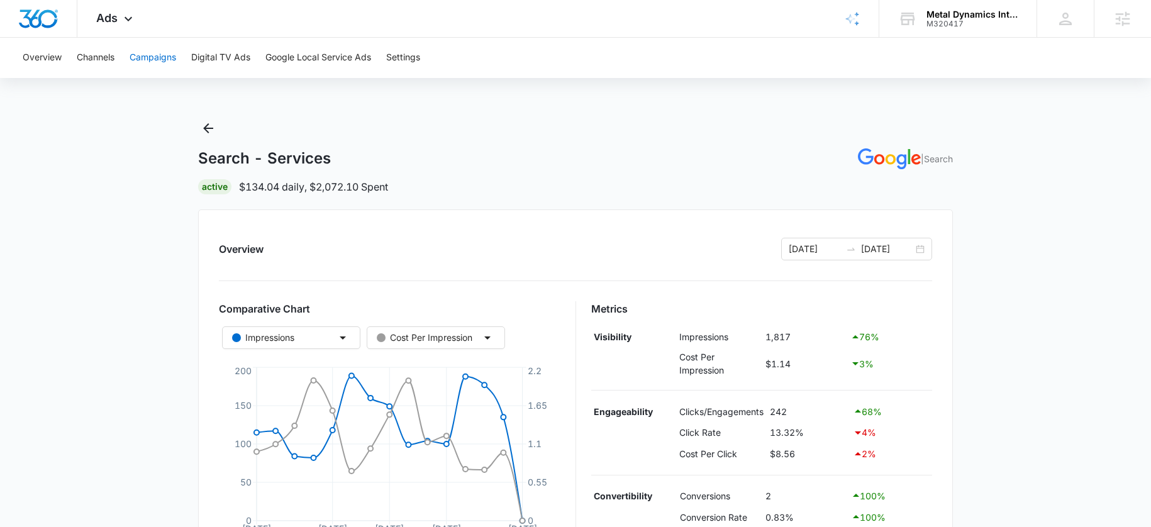
click at [157, 55] on button "Campaigns" at bounding box center [153, 58] width 47 height 40
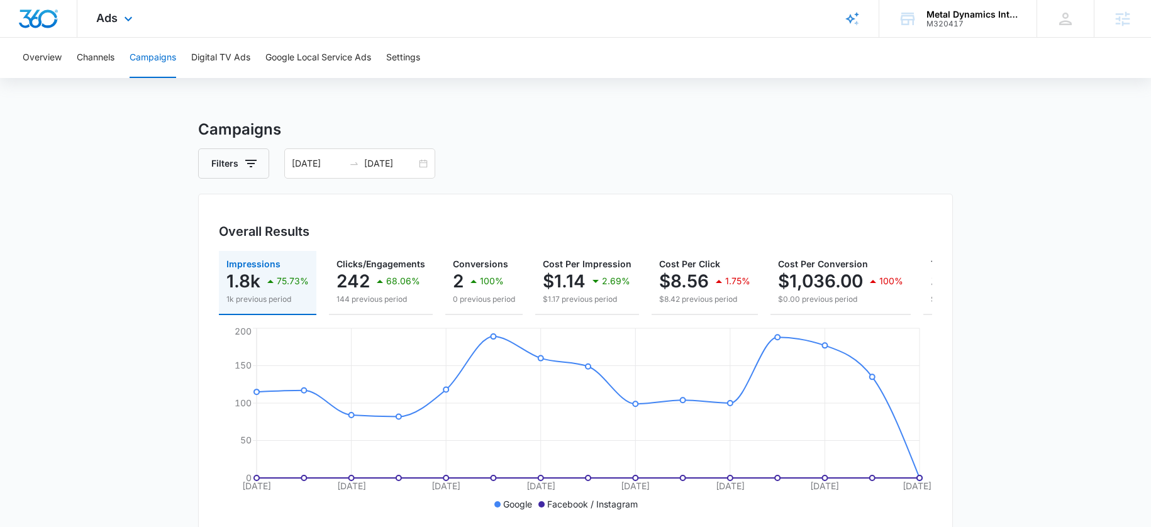
click at [92, 27] on div "Ads Apps Reputation CRM Email Social Payments POS Content Ads Intelligence File…" at bounding box center [115, 18] width 77 height 37
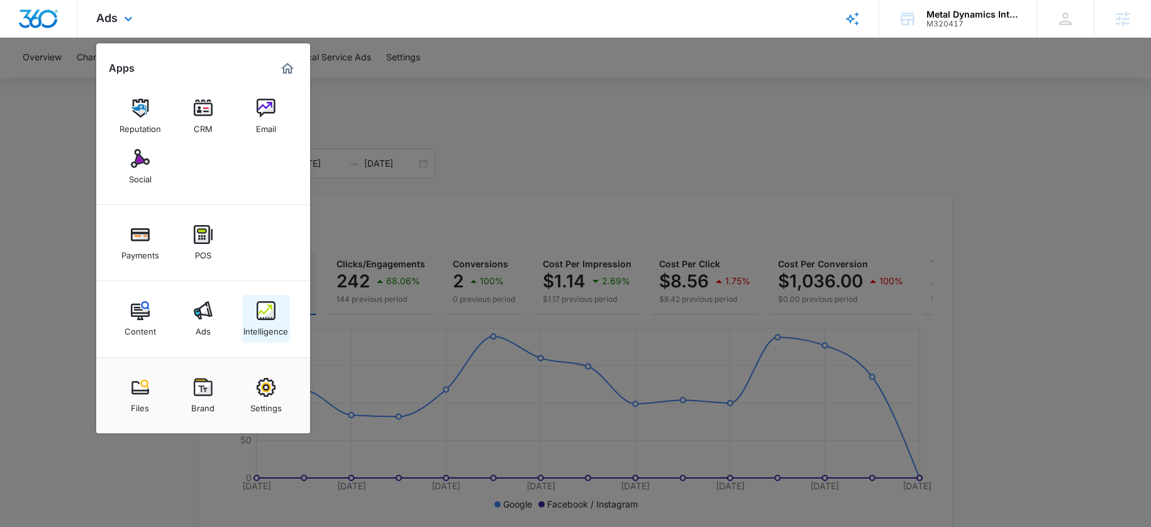
click at [269, 320] on div "Intelligence" at bounding box center [265, 328] width 45 height 16
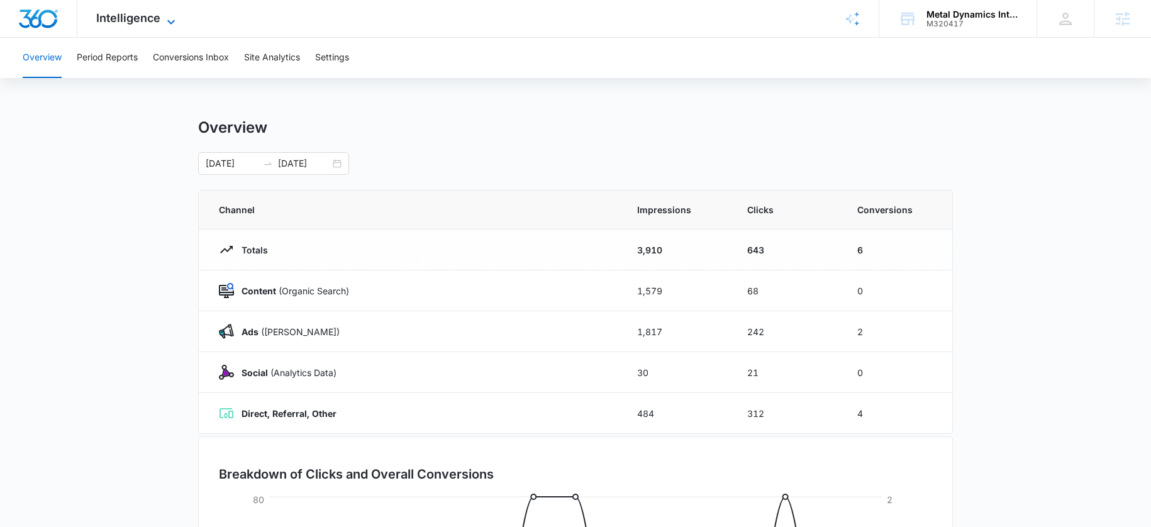
click at [164, 18] on icon at bounding box center [171, 21] width 15 height 15
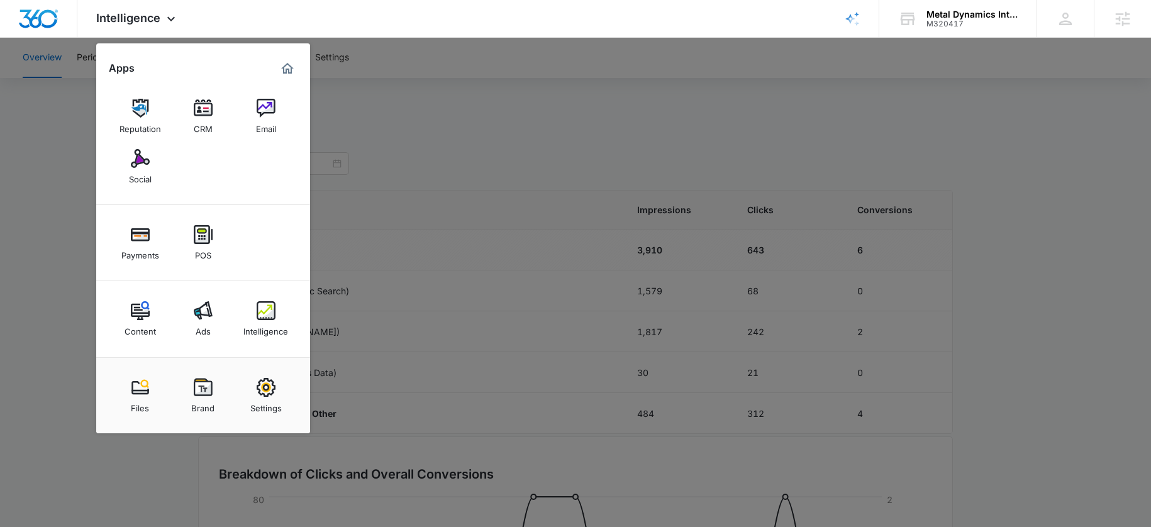
click at [128, 158] on link "Social" at bounding box center [140, 167] width 48 height 48
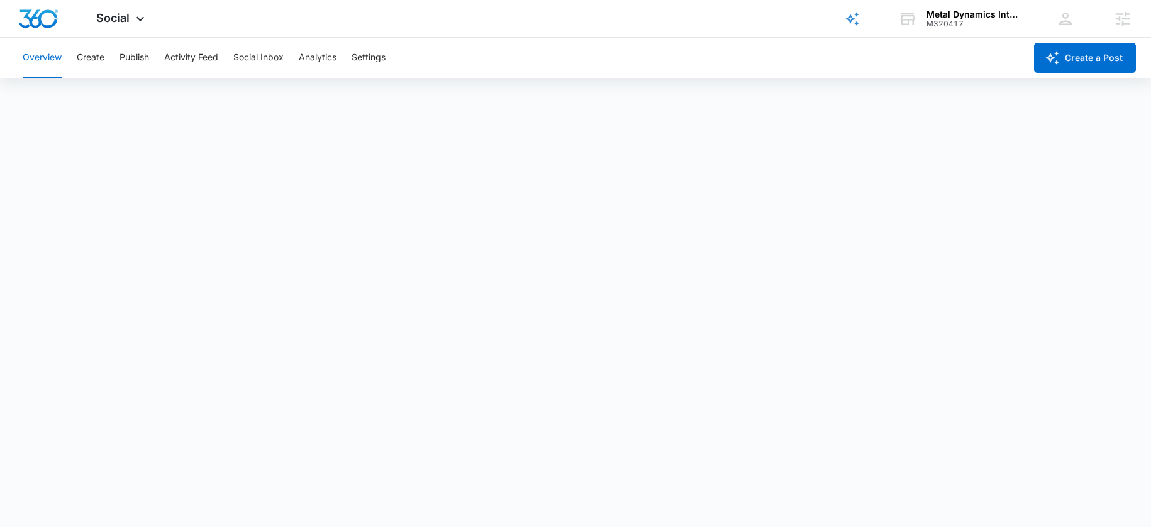
click at [348, 60] on div "Overview Create Publish Activity Feed Social Inbox Analytics Settings" at bounding box center [520, 58] width 1010 height 40
click at [360, 58] on button "Settings" at bounding box center [369, 58] width 34 height 40
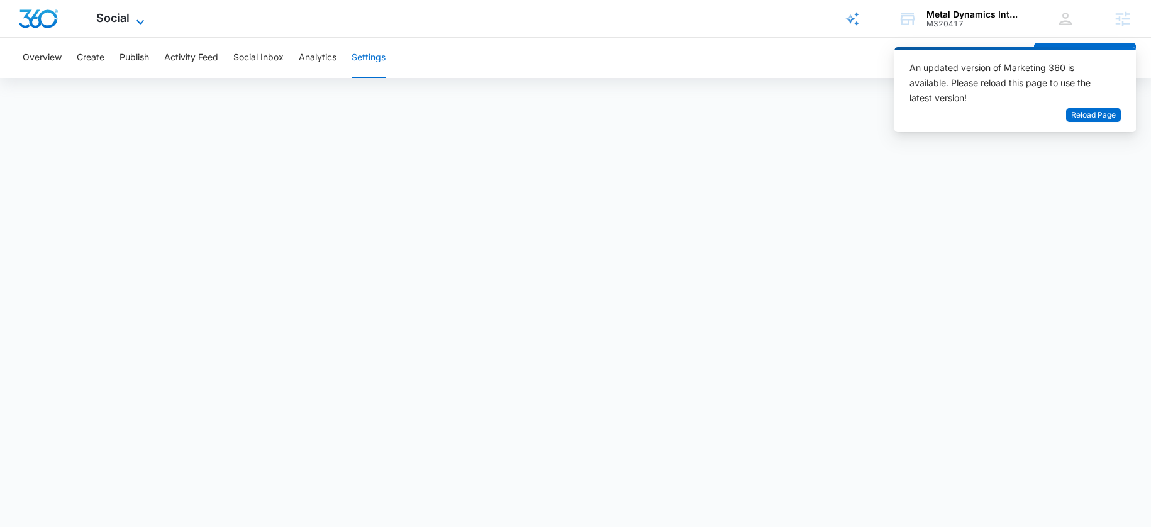
click at [114, 21] on span "Social" at bounding box center [112, 17] width 33 height 13
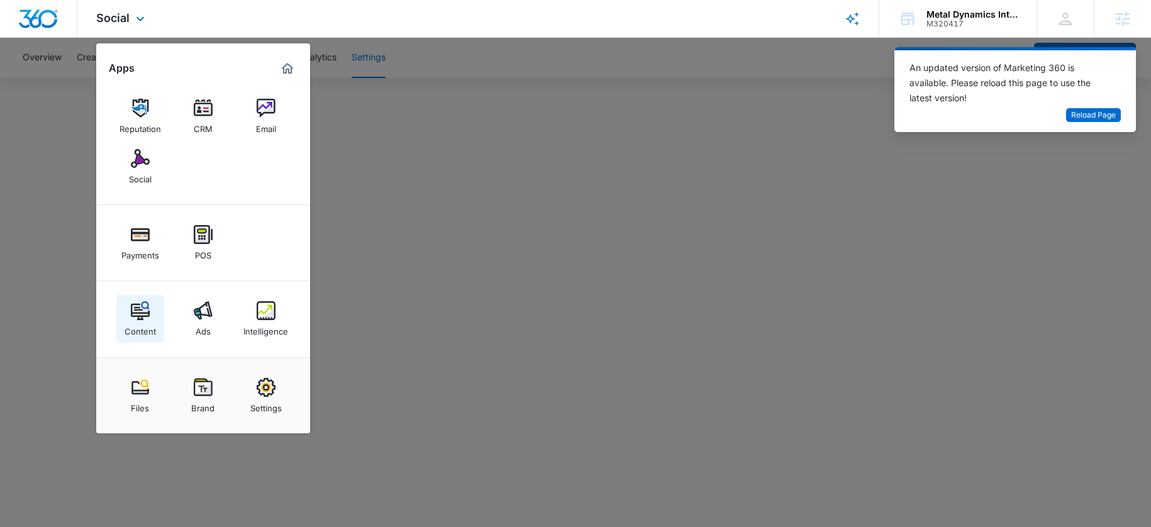
click at [135, 303] on img at bounding box center [140, 310] width 19 height 19
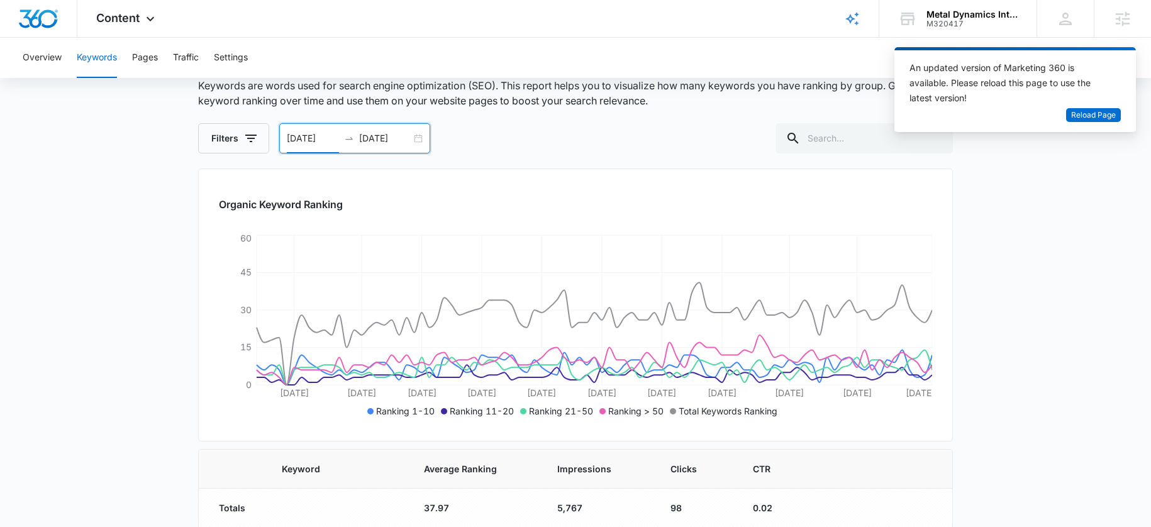
scroll to position [45, 0]
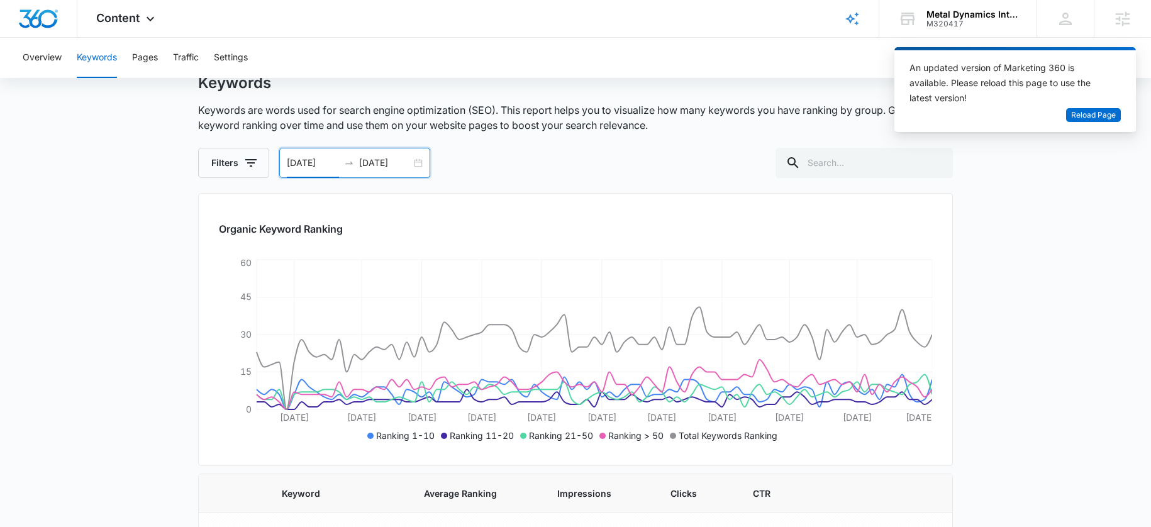
click at [333, 163] on input "06/10/2025" at bounding box center [313, 163] width 52 height 14
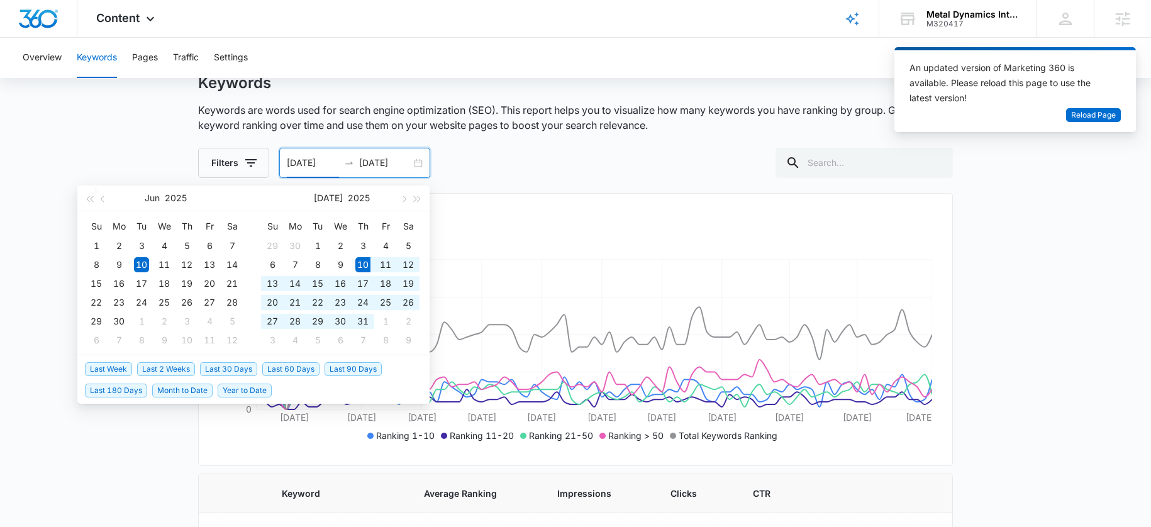
click at [289, 369] on span "Last 60 Days" at bounding box center [290, 369] width 57 height 14
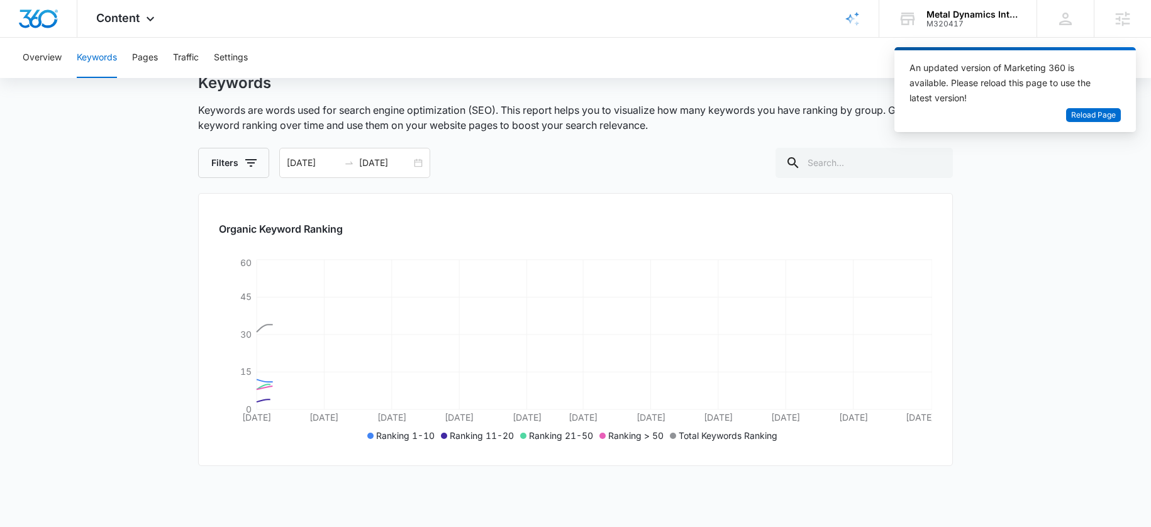
click at [314, 194] on div "Organic Keyword Ranking Jul 10 Jul 16 Jul 22 Jul 28 Aug 3 Aug 8 Aug 14 Aug 20 A…" at bounding box center [575, 329] width 755 height 273
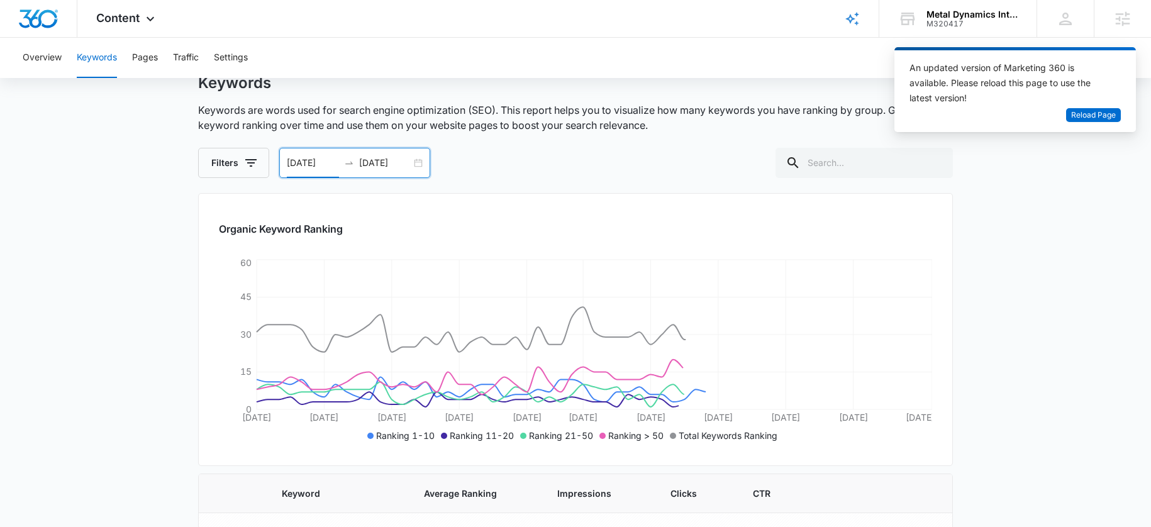
click at [326, 165] on input "07/10/2025" at bounding box center [313, 163] width 52 height 14
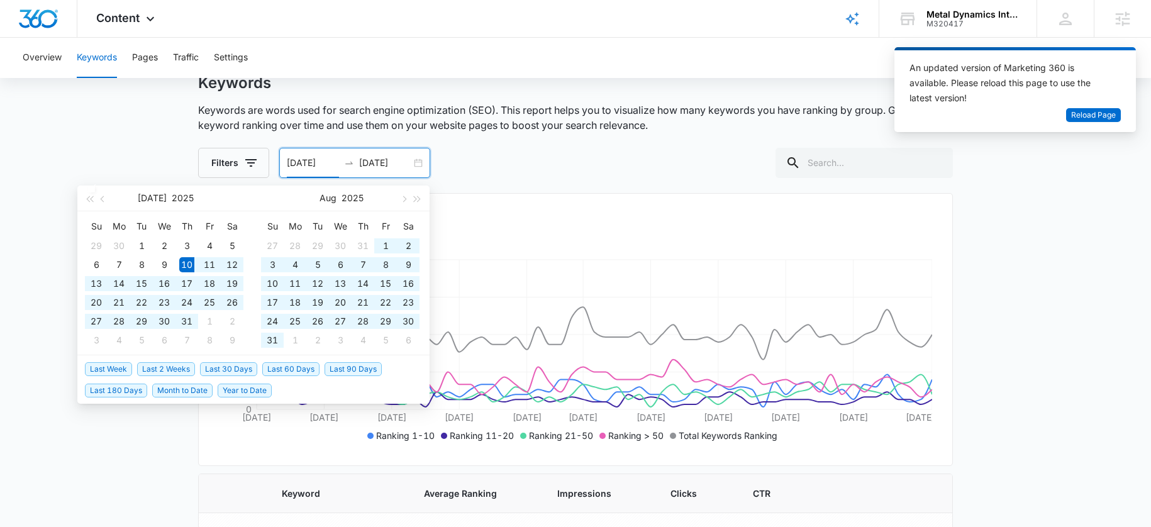
click at [96, 400] on ul "Last Week Last 2 Weeks Last 30 Days Last 60 Days Last 90 Days Last 180 Days Mon…" at bounding box center [253, 379] width 352 height 48
click at [104, 393] on span "Last 180 Days" at bounding box center [116, 391] width 62 height 14
type input "[DATE]"
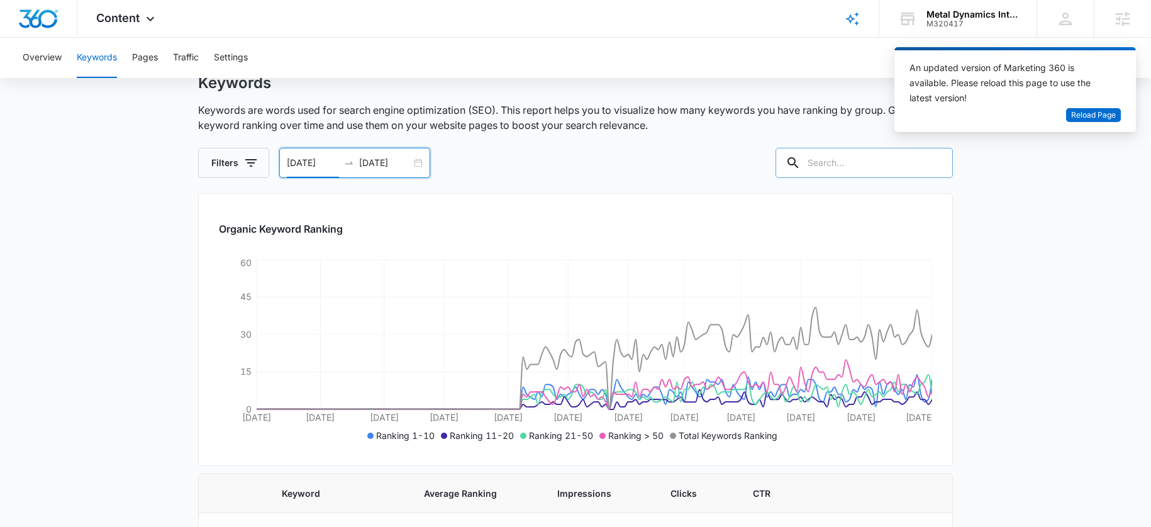
click at [863, 164] on input "text" at bounding box center [863, 163] width 177 height 30
click at [1098, 113] on span "Reload Page" at bounding box center [1093, 115] width 45 height 12
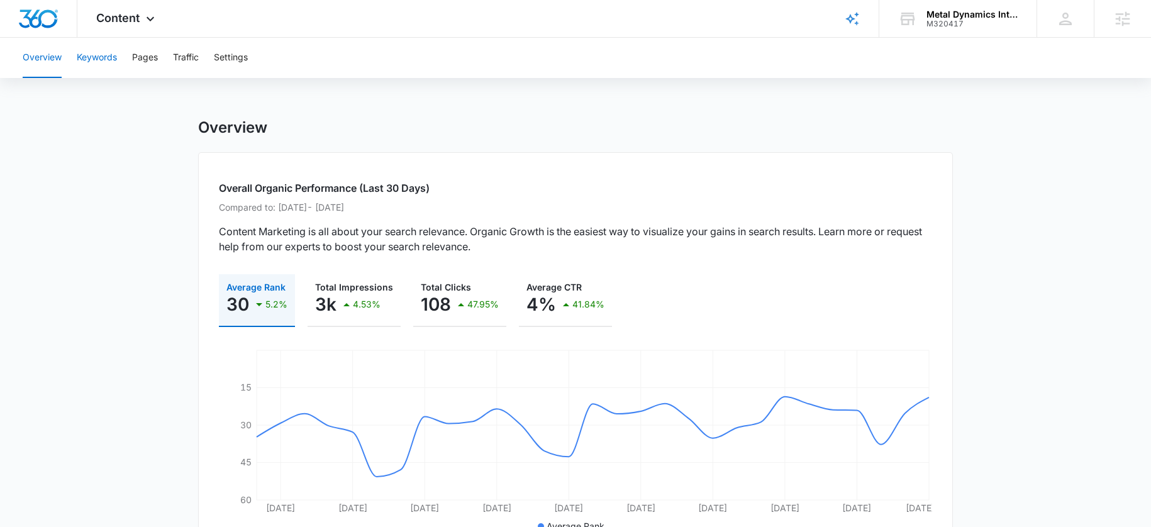
click at [94, 59] on button "Keywords" at bounding box center [97, 58] width 40 height 40
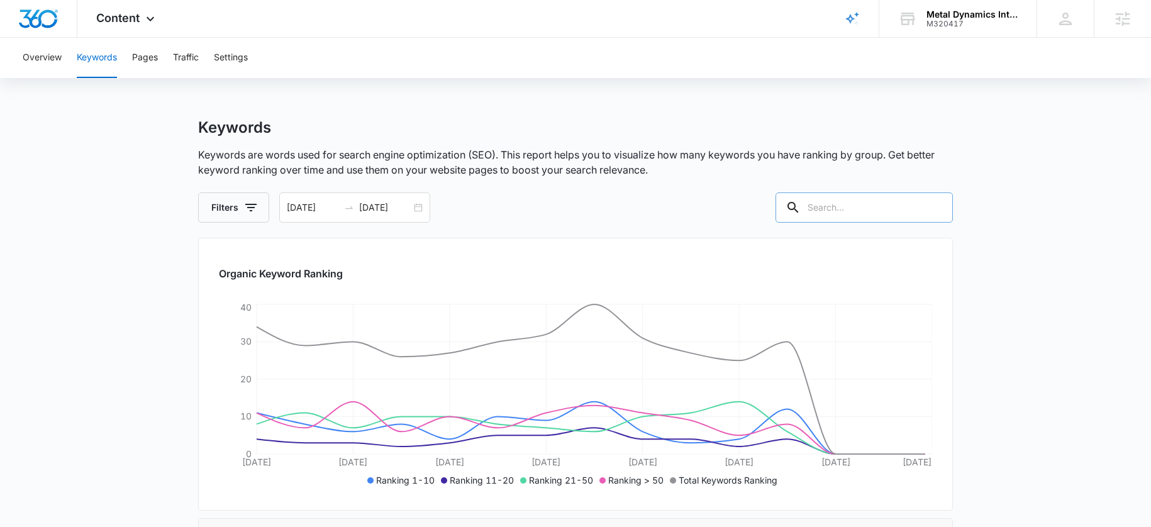
click at [884, 211] on input "text" at bounding box center [863, 207] width 177 height 30
click at [894, 208] on input "text" at bounding box center [863, 207] width 177 height 30
click at [873, 208] on input "text" at bounding box center [863, 207] width 177 height 30
paste input "fragrances"
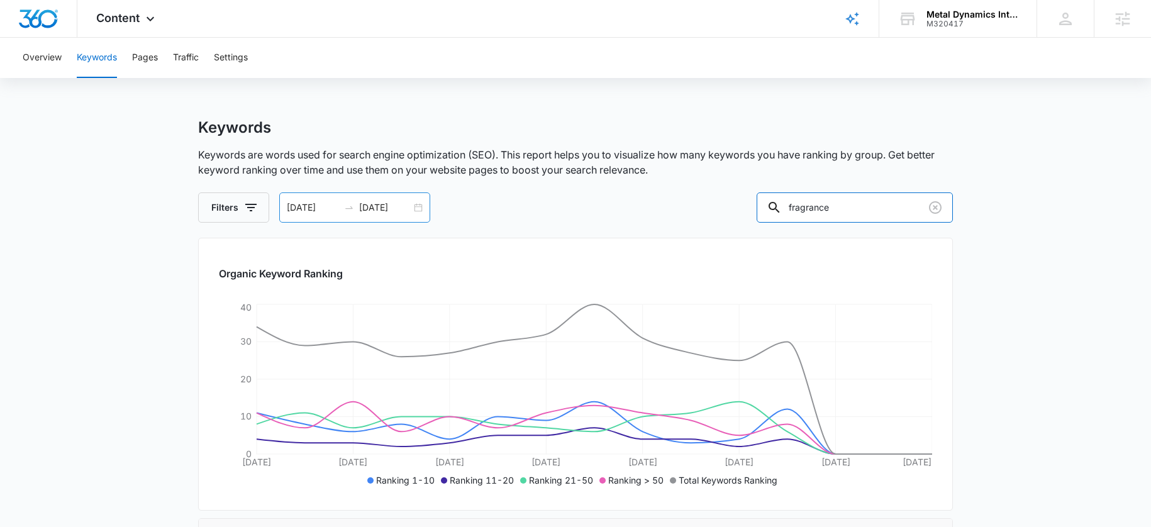
type input "fragrance"
click at [390, 210] on input "[DATE]" at bounding box center [385, 208] width 52 height 14
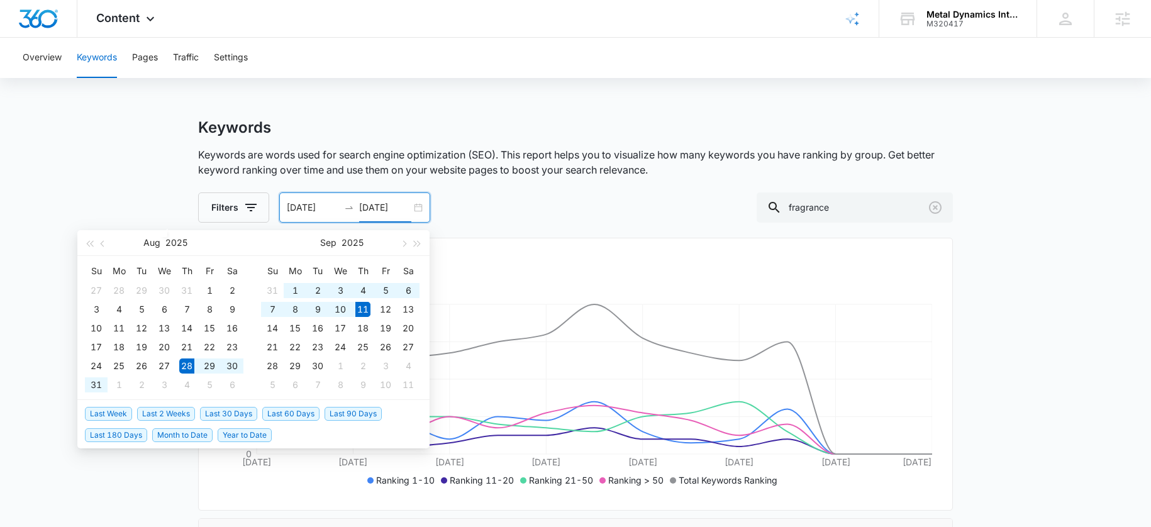
type input "[DATE]"
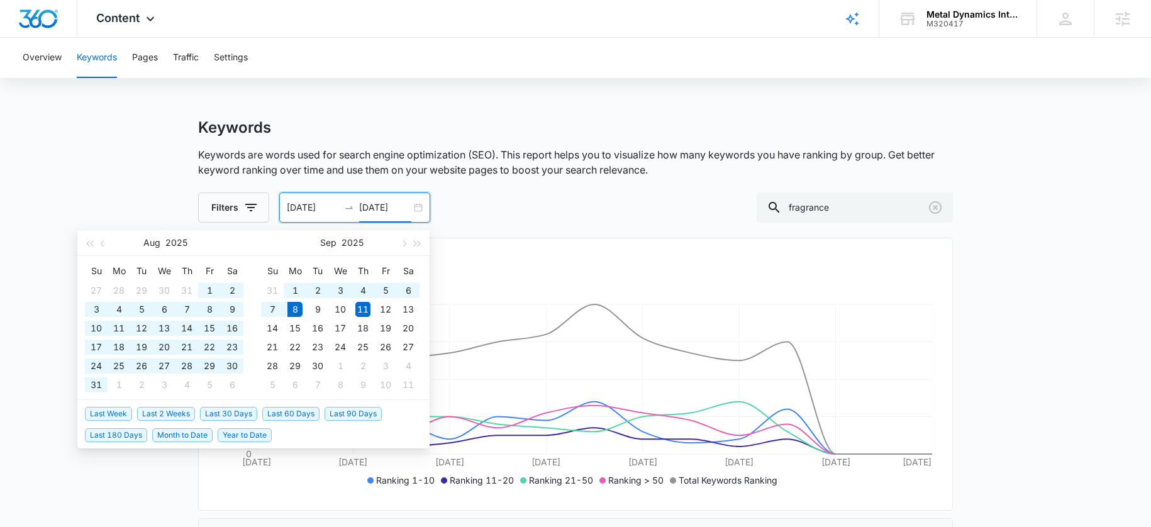
click at [126, 435] on span "Last 180 Days" at bounding box center [116, 435] width 62 height 14
type input "[DATE]"
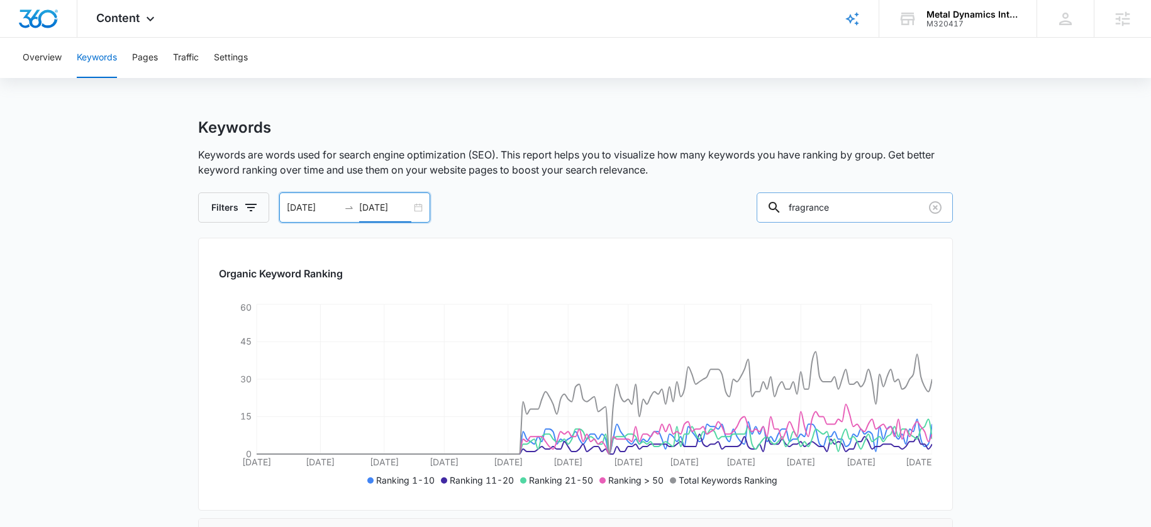
click at [879, 212] on input "fragrance" at bounding box center [855, 207] width 196 height 30
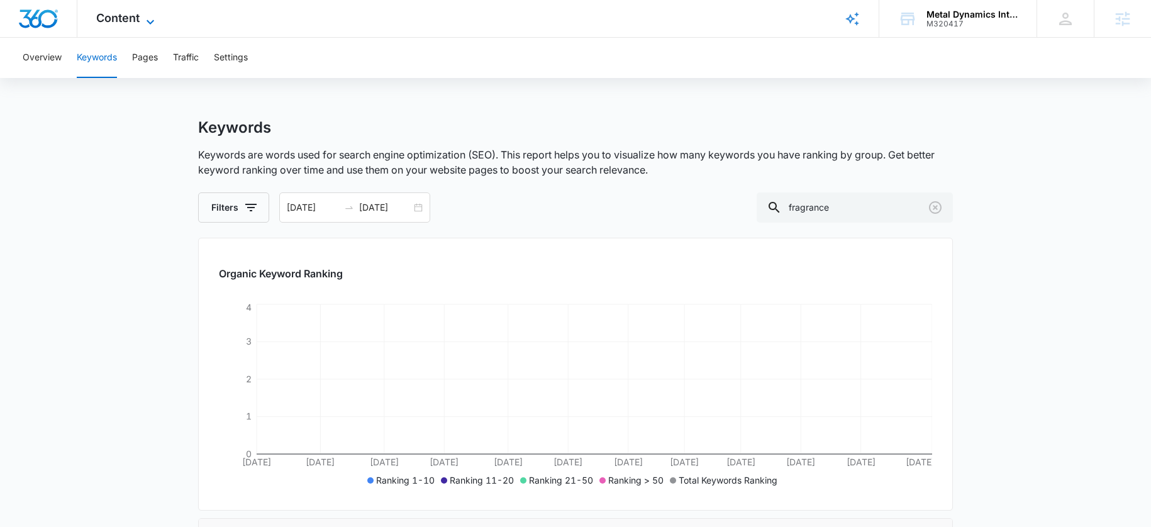
click at [144, 22] on icon at bounding box center [150, 21] width 15 height 15
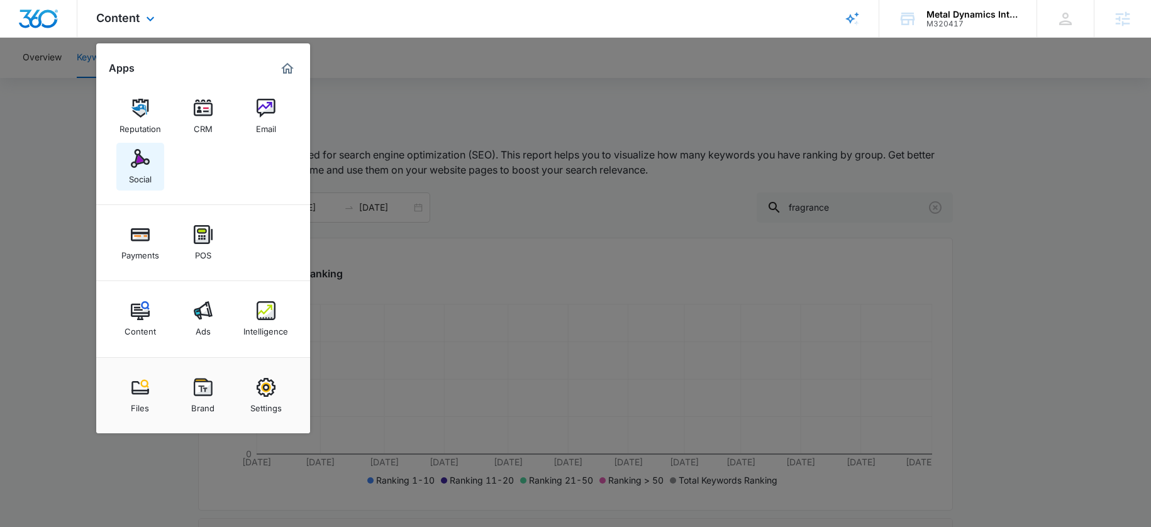
click at [127, 155] on link "Social" at bounding box center [140, 167] width 48 height 48
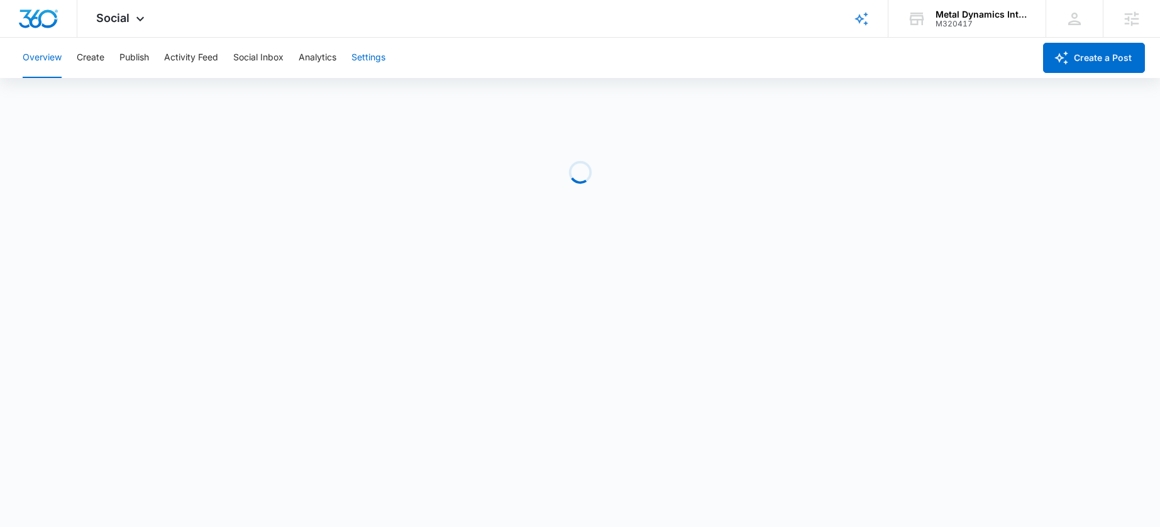
click at [366, 53] on button "Settings" at bounding box center [369, 58] width 34 height 40
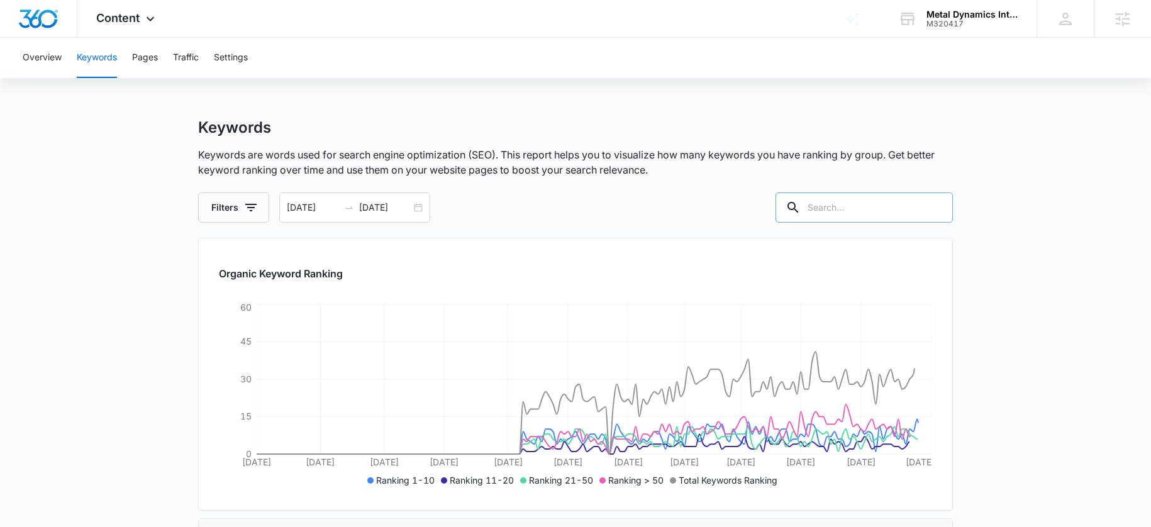
click at [863, 211] on input "text" at bounding box center [863, 207] width 177 height 30
paste input "fragrances"
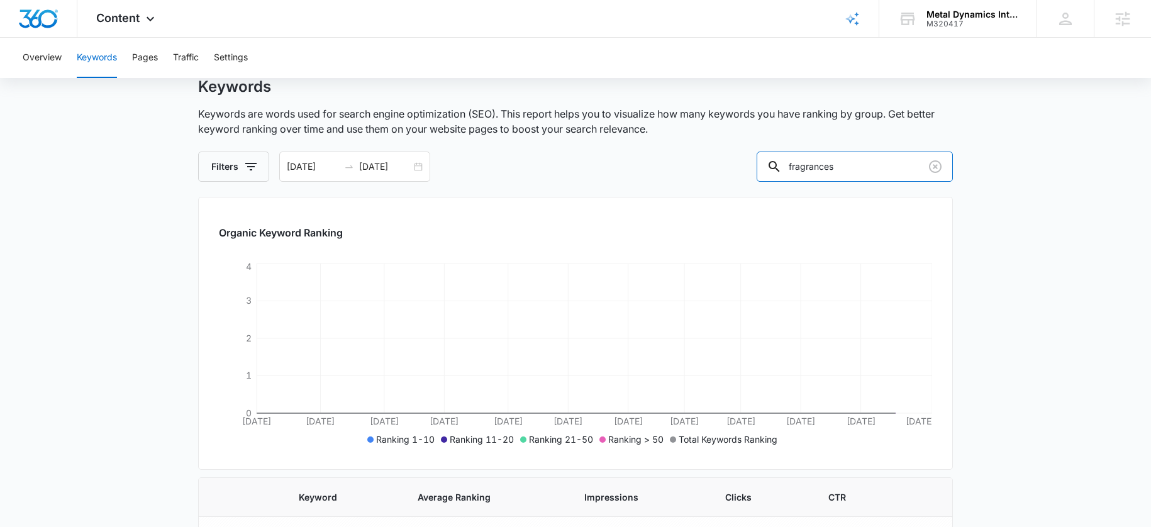
scroll to position [85, 0]
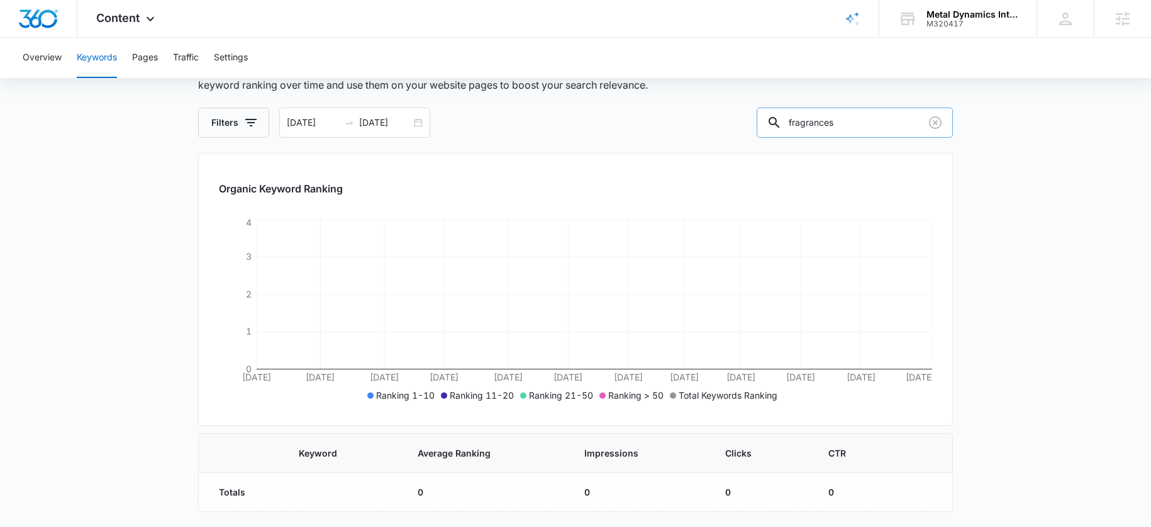
click at [874, 130] on input "fragrances" at bounding box center [855, 123] width 196 height 30
type input "fragrance"
click at [835, 123] on input "fragrance" at bounding box center [855, 123] width 196 height 30
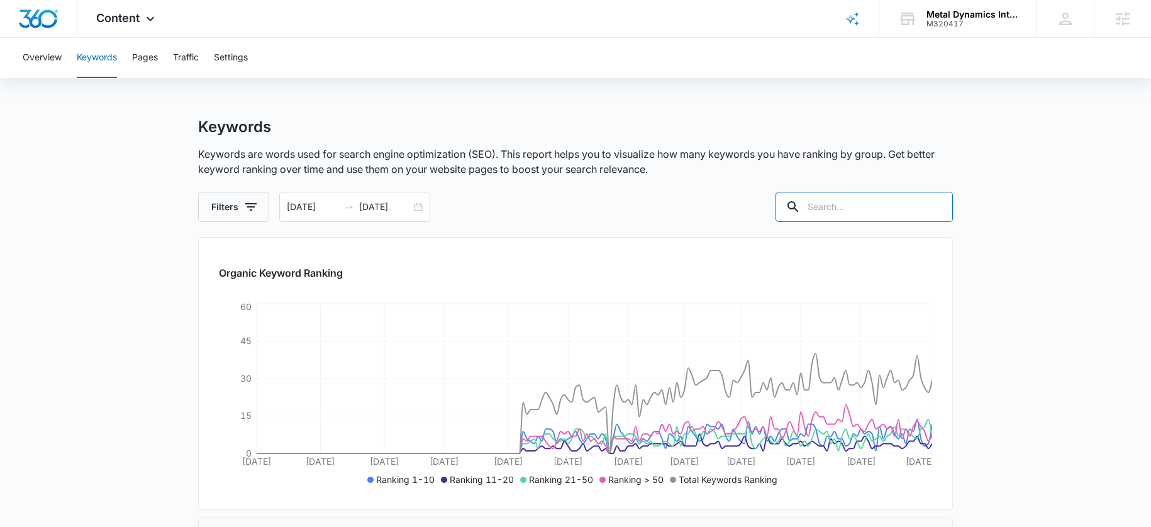
scroll to position [0, 0]
click at [128, 19] on span "Content" at bounding box center [117, 17] width 43 height 13
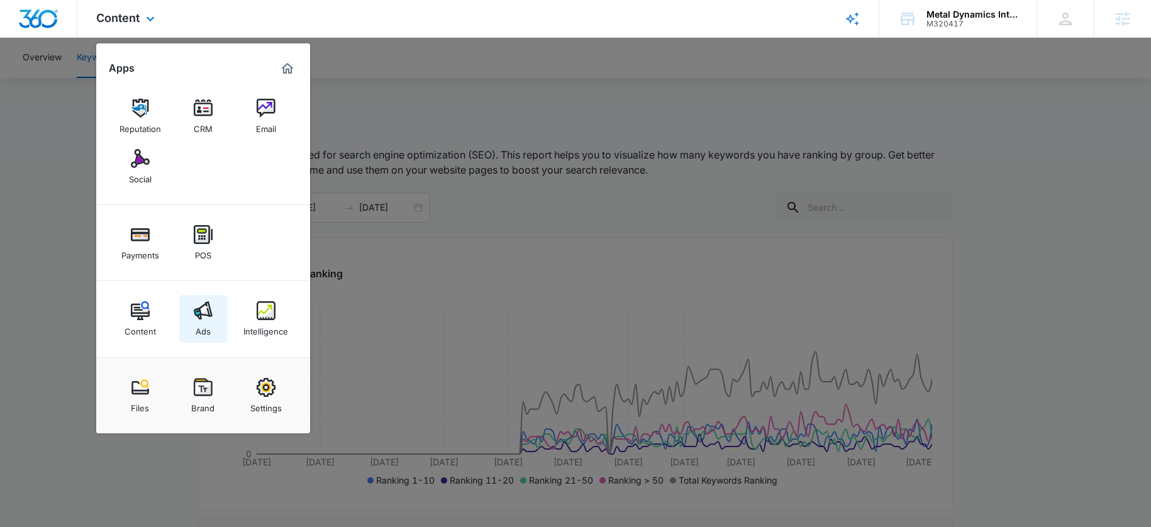
click at [206, 317] on img at bounding box center [203, 310] width 19 height 19
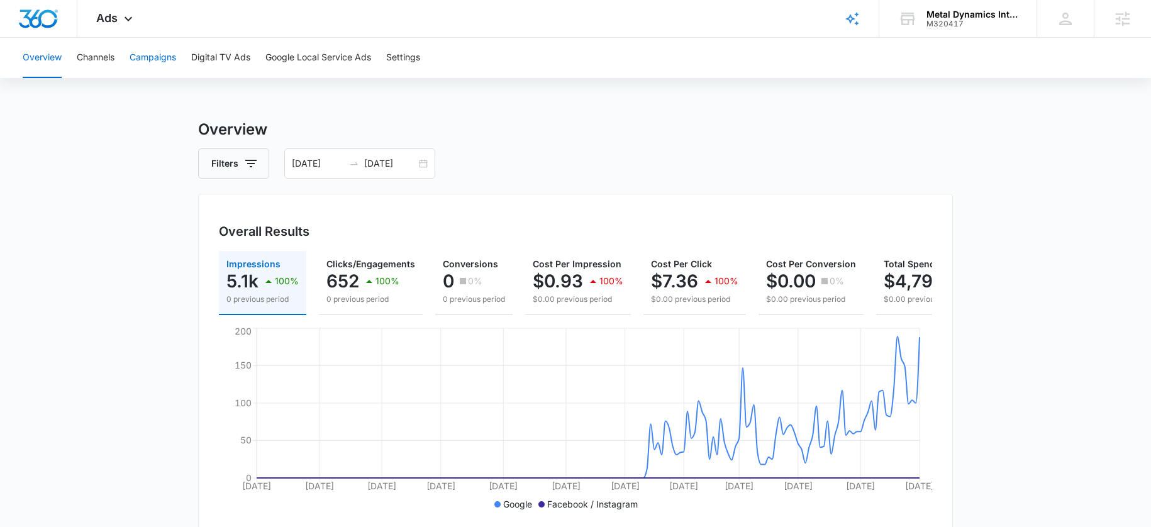
click at [158, 61] on button "Campaigns" at bounding box center [153, 58] width 47 height 40
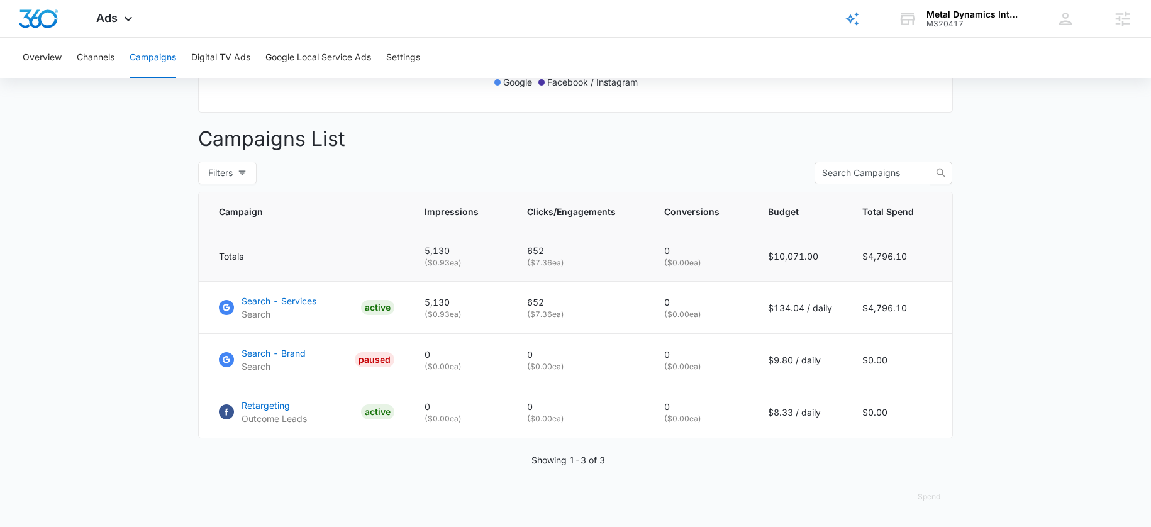
scroll to position [431, 0]
click at [275, 300] on p "Search - Services" at bounding box center [279, 300] width 75 height 13
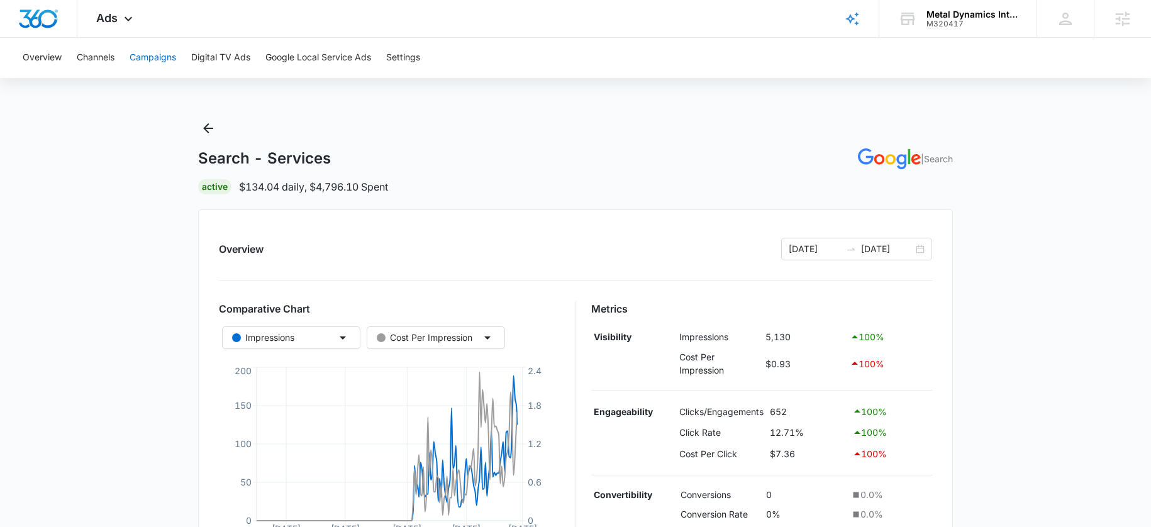
click at [151, 53] on button "Campaigns" at bounding box center [153, 58] width 47 height 40
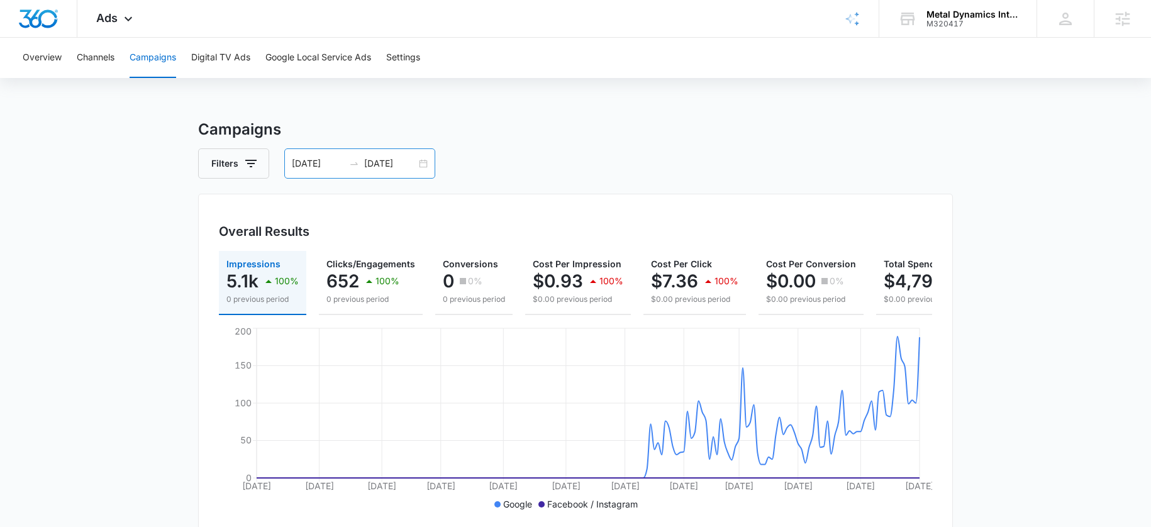
click at [388, 162] on input "[DATE]" at bounding box center [390, 164] width 52 height 14
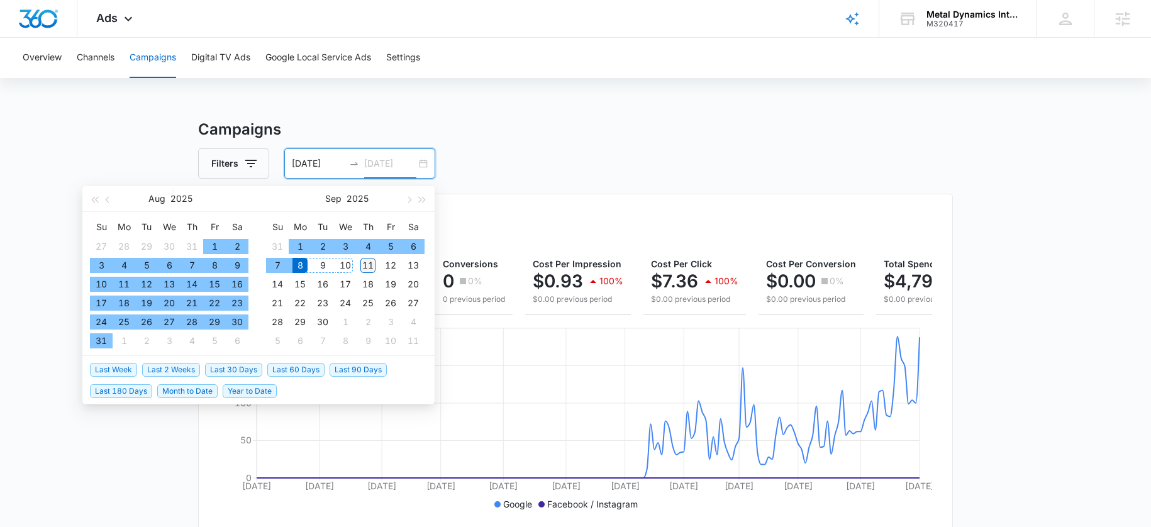
type input "[DATE]"
click at [362, 264] on div "11" at bounding box center [367, 265] width 15 height 15
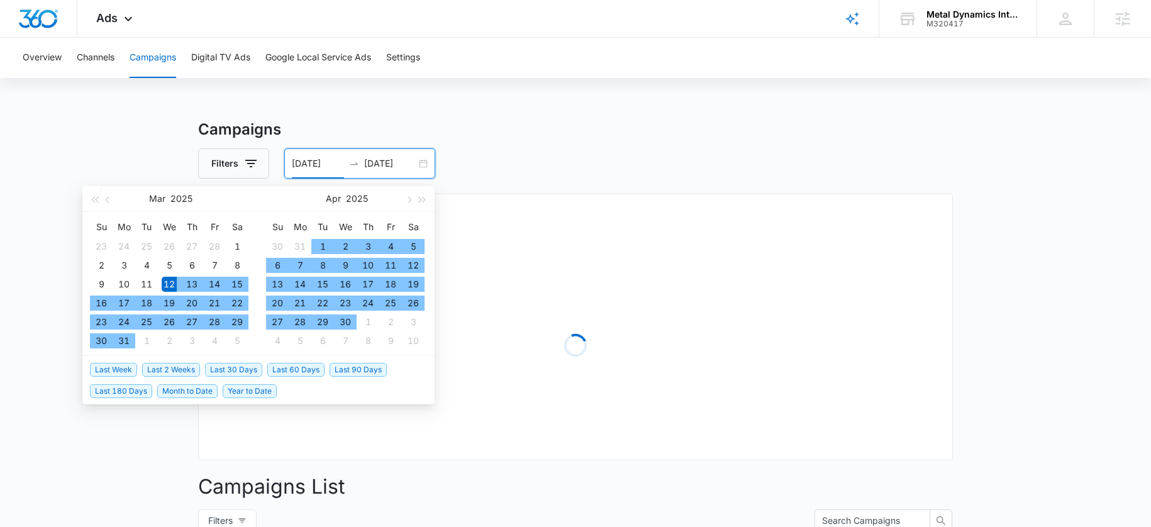
type input "[DATE]"
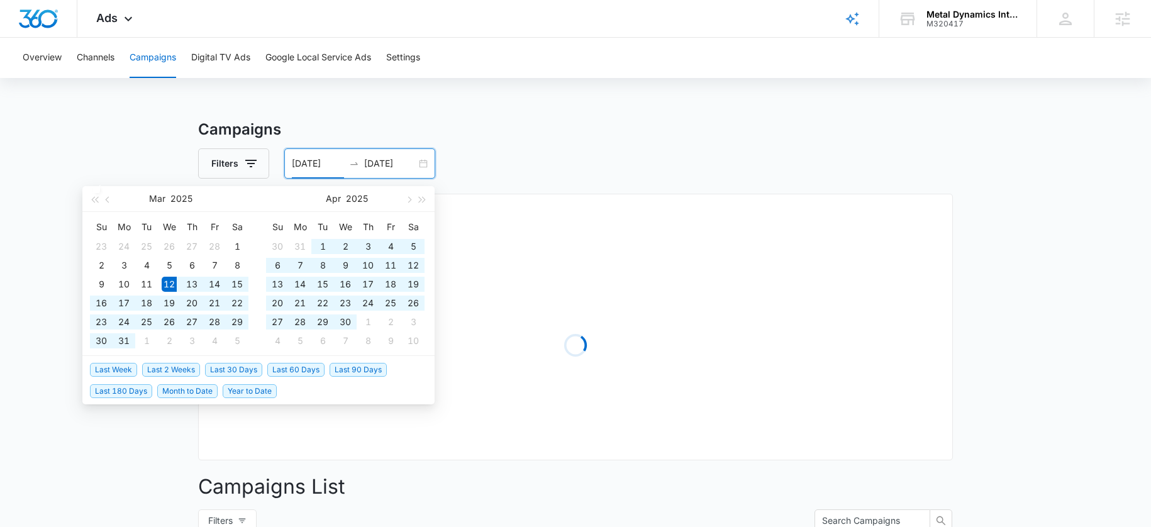
click at [569, 150] on div "Filters [DATE] [DATE]" at bounding box center [575, 163] width 755 height 30
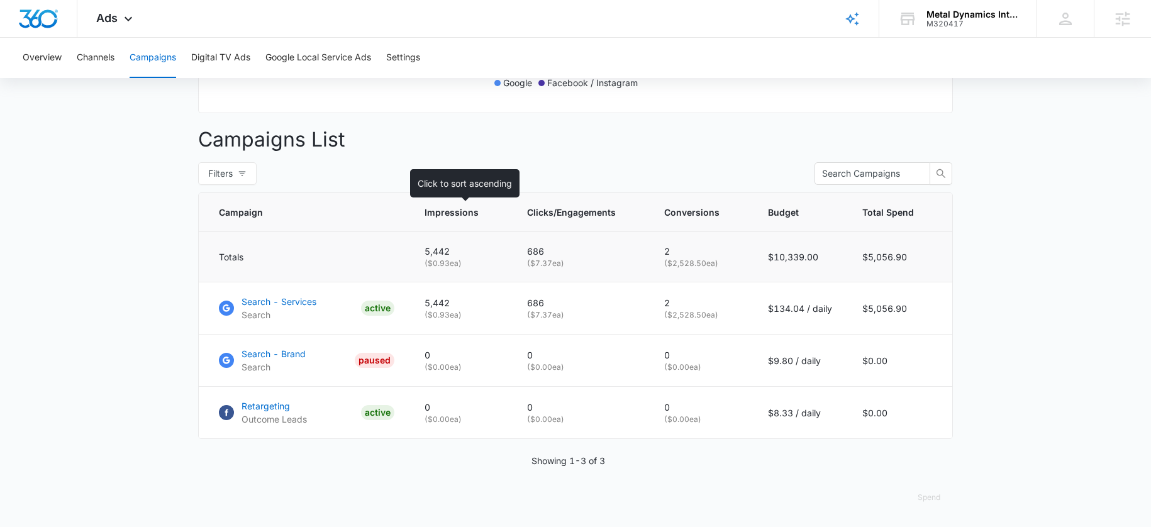
scroll to position [431, 0]
click at [253, 299] on p "Search - Services" at bounding box center [279, 300] width 75 height 13
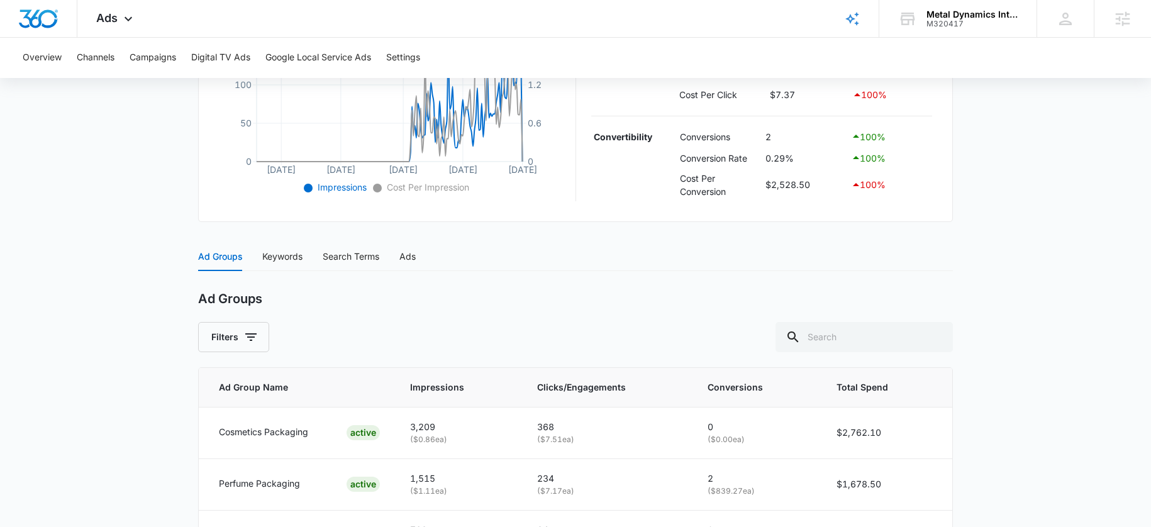
scroll to position [453, 0]
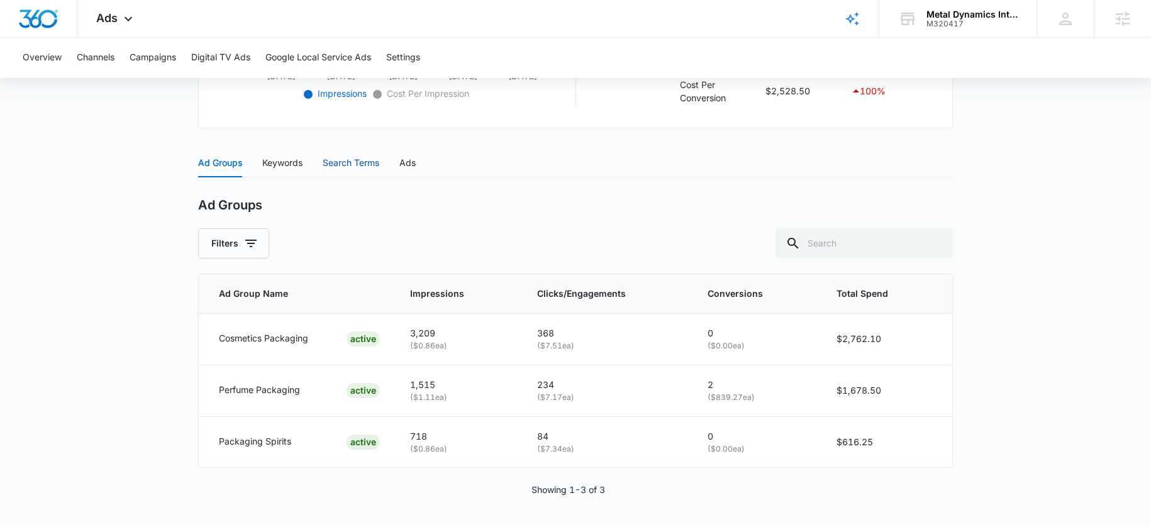
click at [351, 165] on div "Search Terms" at bounding box center [351, 163] width 57 height 14
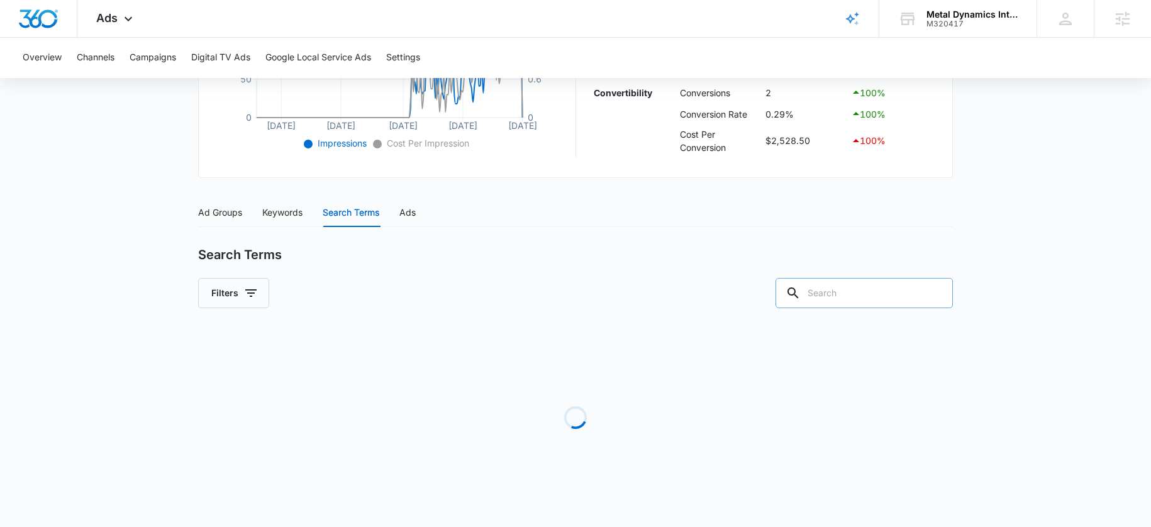
click at [899, 300] on input "text" at bounding box center [863, 293] width 177 height 30
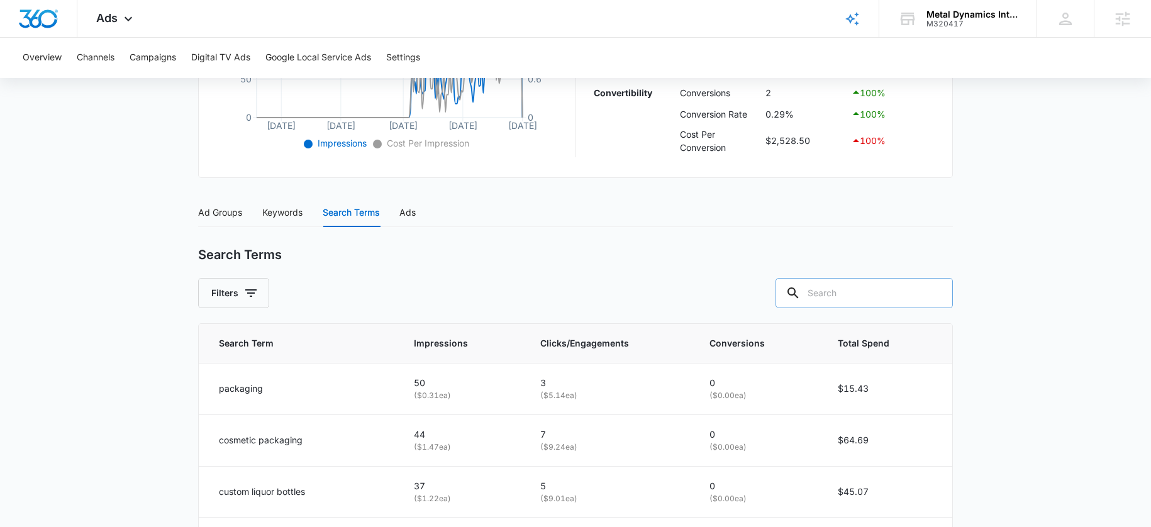
type input "v"
paste input "fragrances"
type input "fragrance"
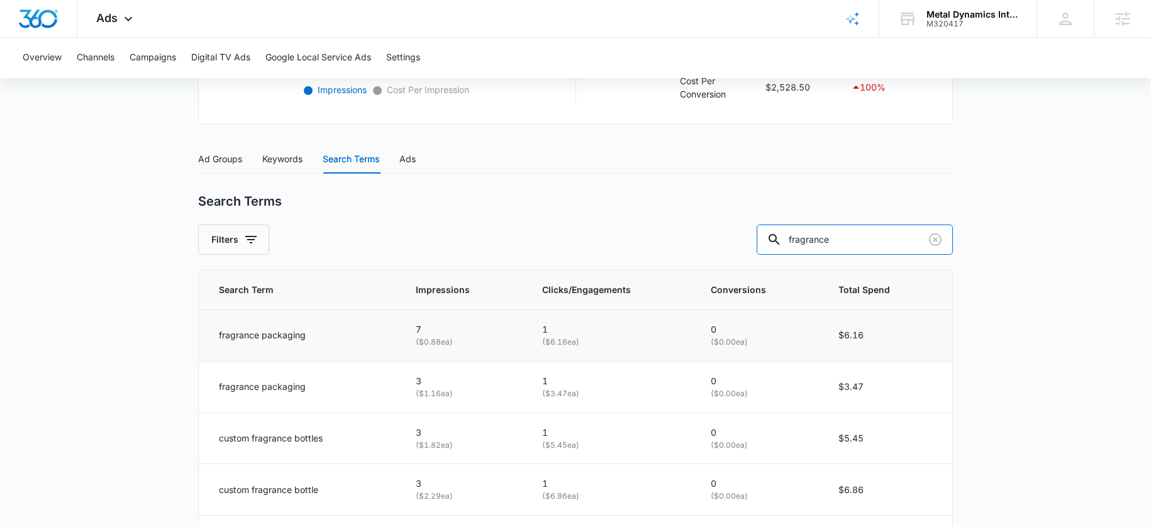
scroll to position [520, 0]
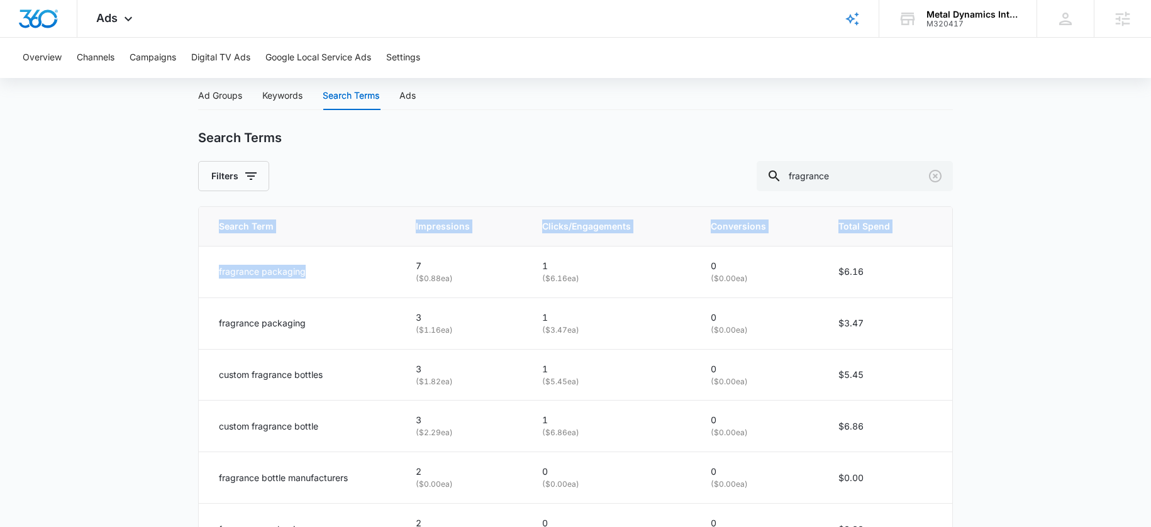
drag, startPoint x: 324, startPoint y: 271, endPoint x: 184, endPoint y: 280, distance: 140.5
click at [184, 280] on main "Search - Services | Search Active $134.04 daily , $5,056.90 Spent Overview 03/1…" at bounding box center [575, 214] width 1151 height 1232
click at [283, 274] on p "fragrance packaging" at bounding box center [262, 272] width 87 height 14
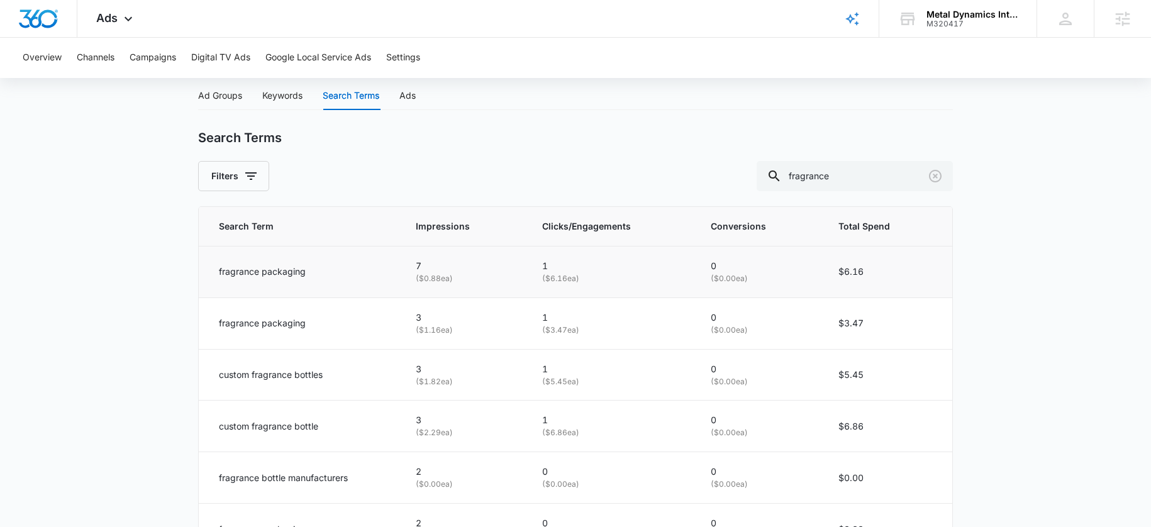
click at [290, 272] on p "fragrance packaging" at bounding box center [262, 272] width 87 height 14
click at [274, 279] on td "fragrance packaging" at bounding box center [300, 272] width 202 height 52
click at [274, 275] on p "fragrance packaging" at bounding box center [262, 272] width 87 height 14
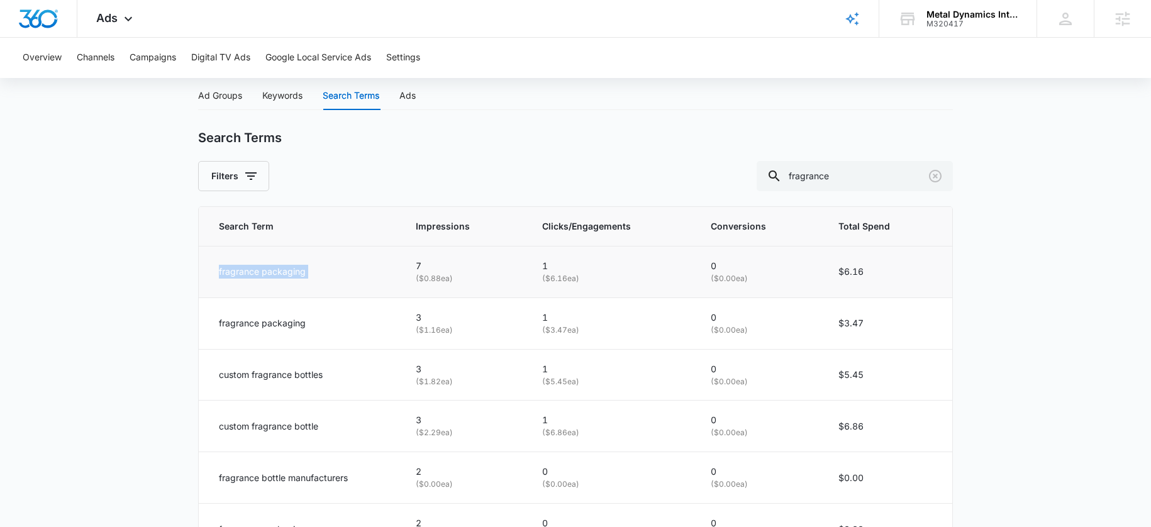
click at [274, 275] on p "fragrance packaging" at bounding box center [262, 272] width 87 height 14
copy div "fragrance packaging"
drag, startPoint x: 323, startPoint y: 375, endPoint x: 209, endPoint y: 379, distance: 114.5
click at [209, 379] on td "custom fragrance bottles" at bounding box center [300, 375] width 202 height 52
copy p "custom fragrance bottles"
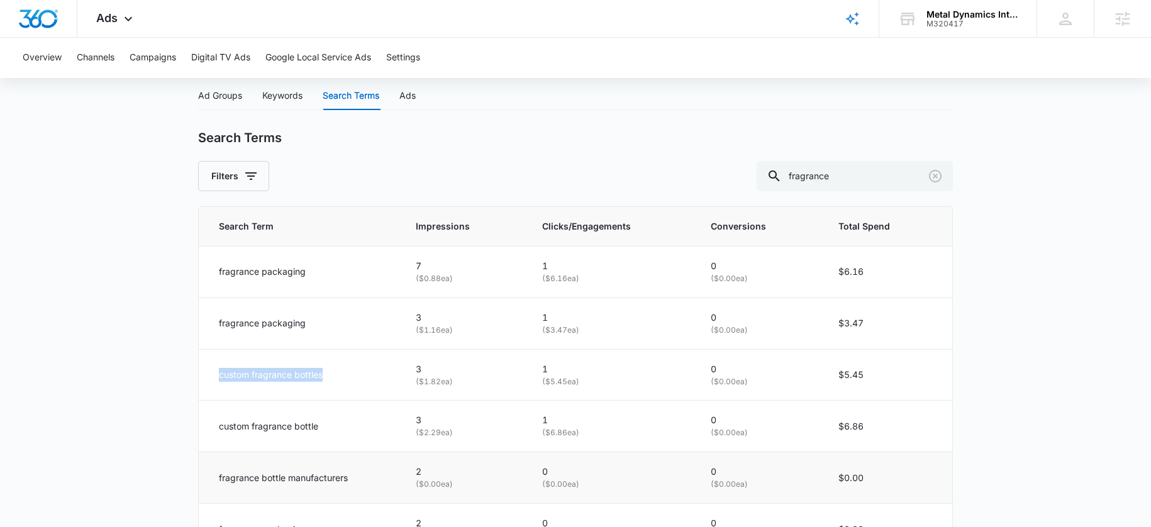
scroll to position [637, 0]
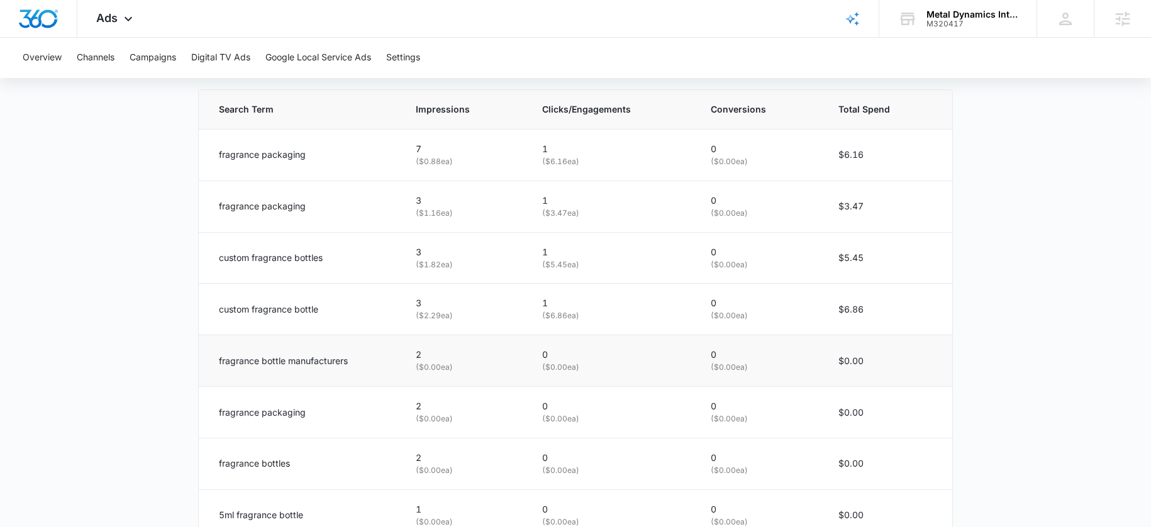
click at [276, 360] on p "fragrance bottle manufacturers" at bounding box center [283, 361] width 129 height 14
click at [268, 416] on p "fragrance packaging" at bounding box center [262, 413] width 87 height 14
click at [269, 415] on p "fragrance packaging" at bounding box center [262, 413] width 87 height 14
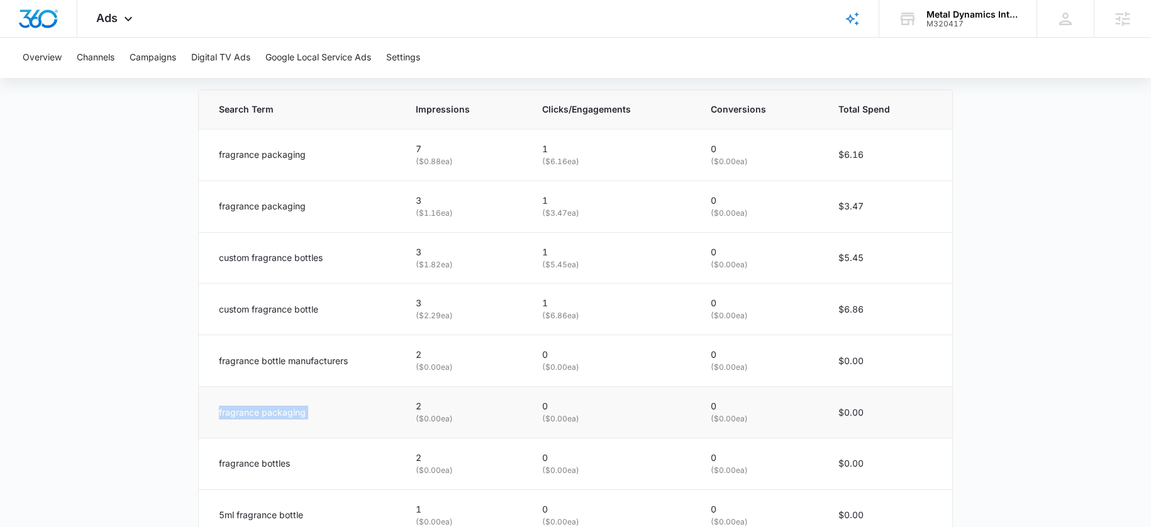
click at [269, 415] on p "fragrance packaging" at bounding box center [262, 413] width 87 height 14
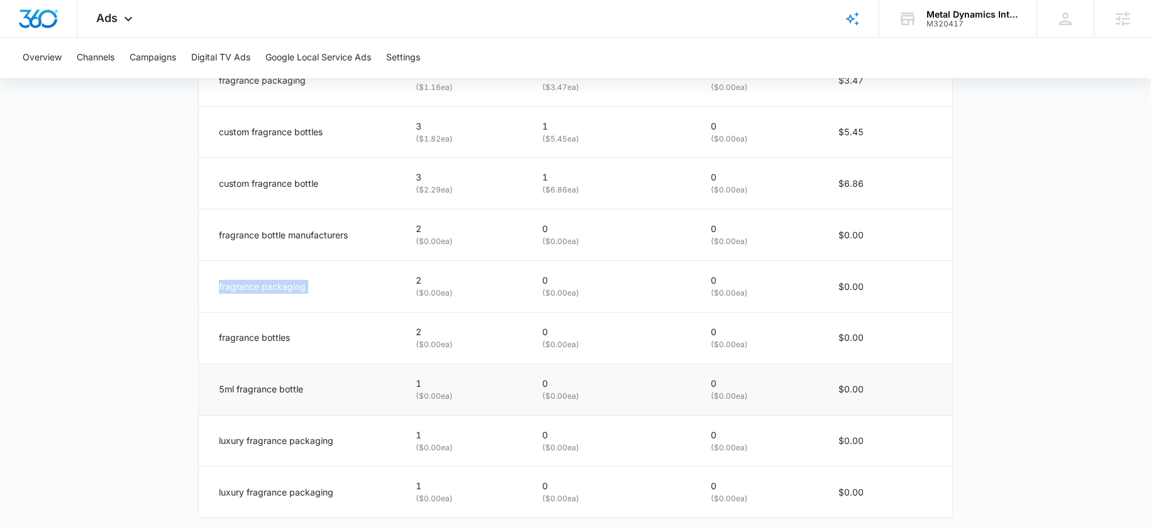
scroll to position [770, 0]
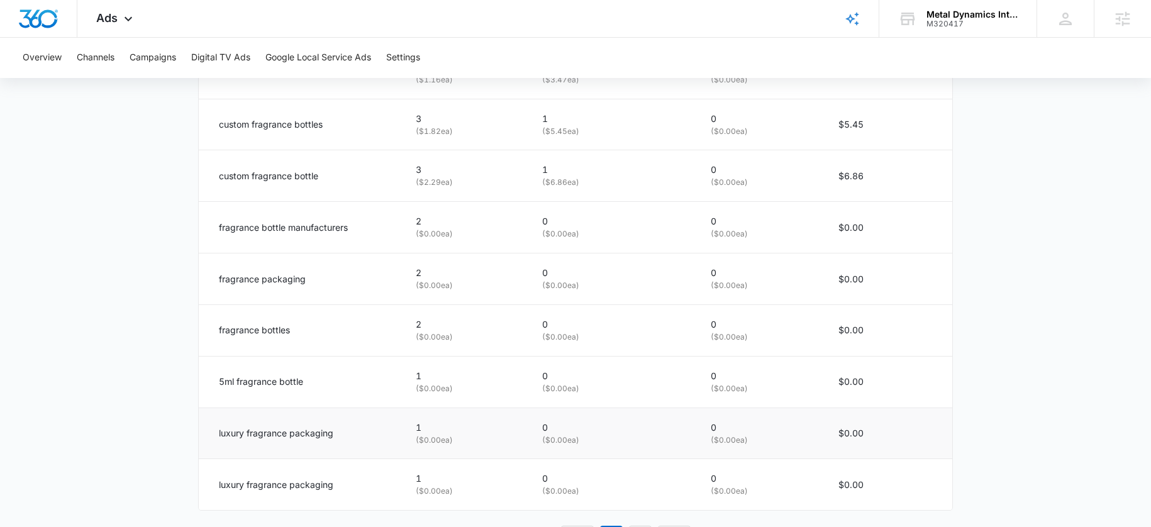
click at [260, 437] on p "luxury fragrance packaging" at bounding box center [276, 433] width 114 height 14
copy div "luxury fragrance packaging"
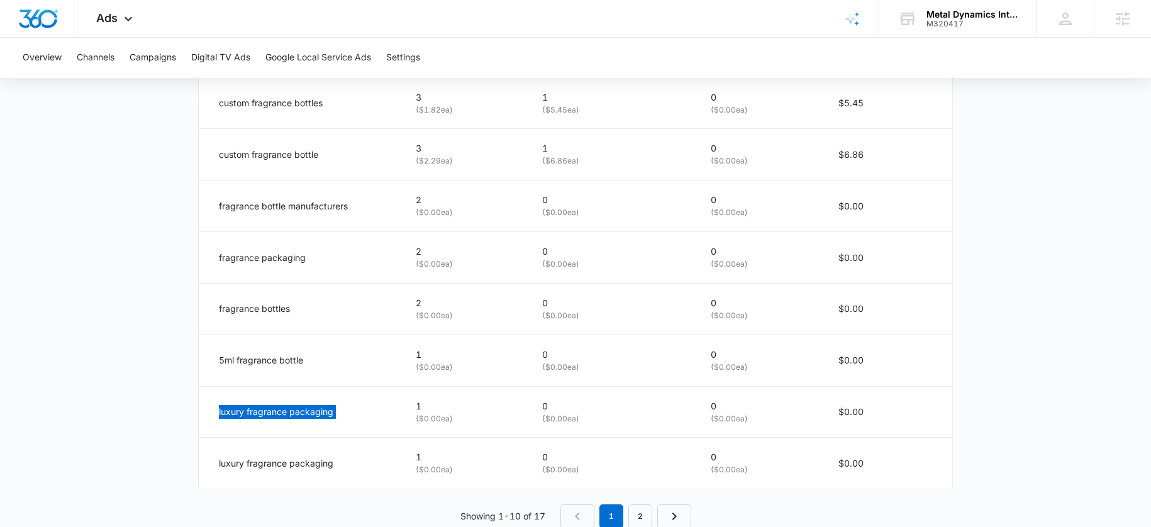
scroll to position [823, 0]
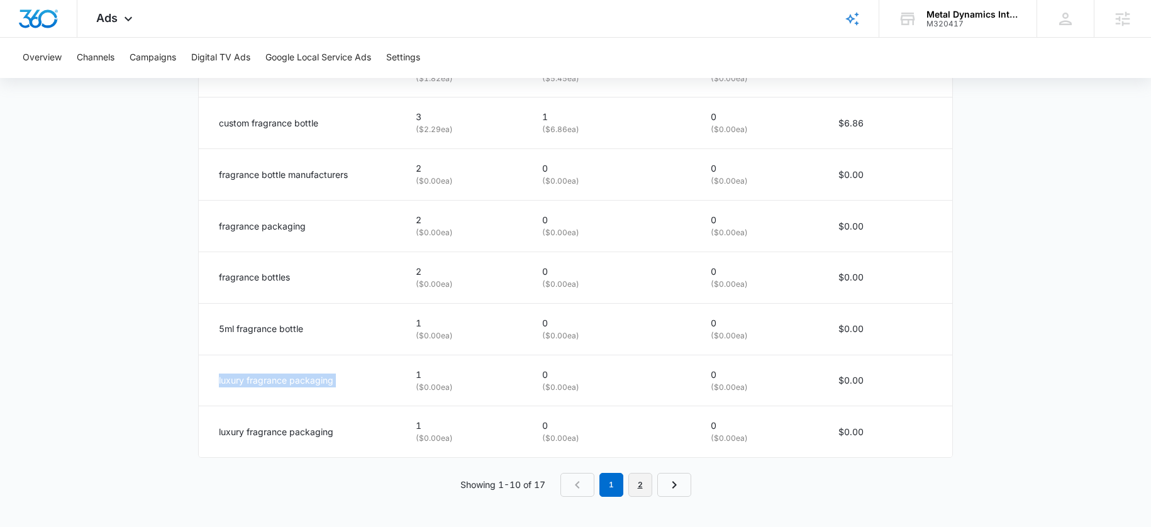
click at [644, 487] on link "2" at bounding box center [640, 485] width 24 height 24
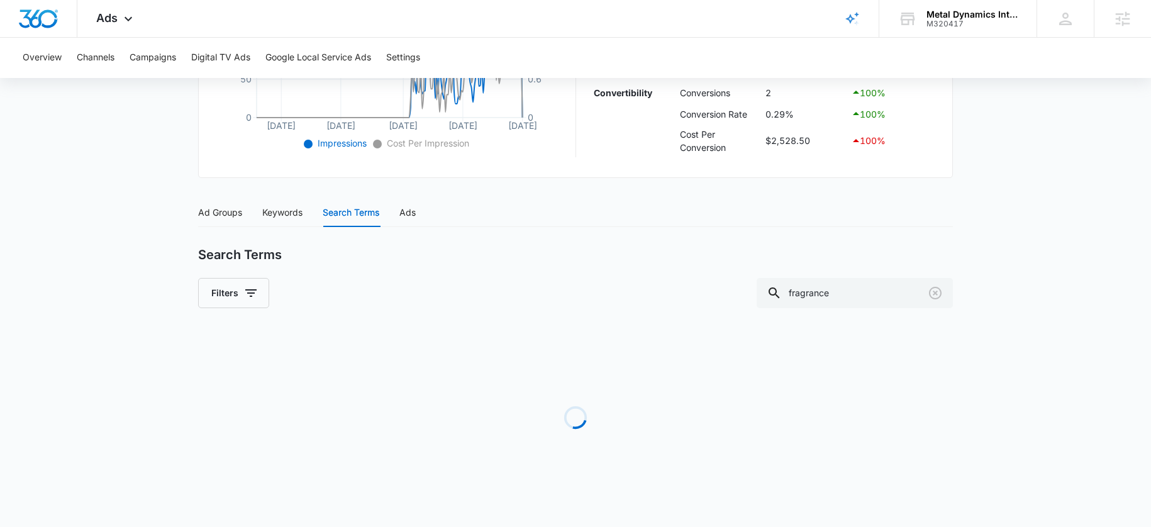
scroll to position [669, 0]
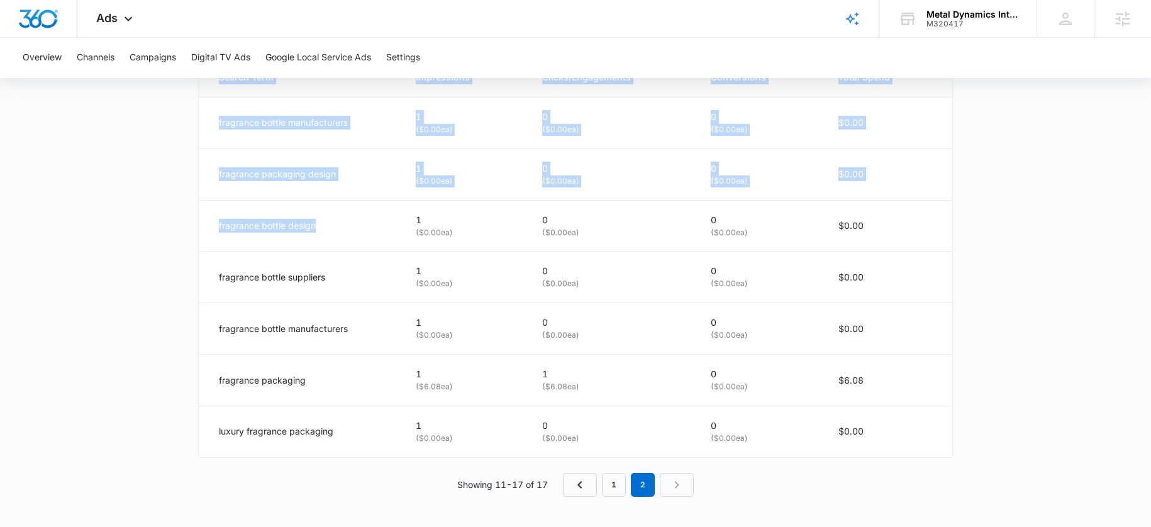
drag, startPoint x: 319, startPoint y: 228, endPoint x: 175, endPoint y: 225, distance: 143.4
click at [250, 221] on p "fragrance bottle design" at bounding box center [267, 226] width 97 height 14
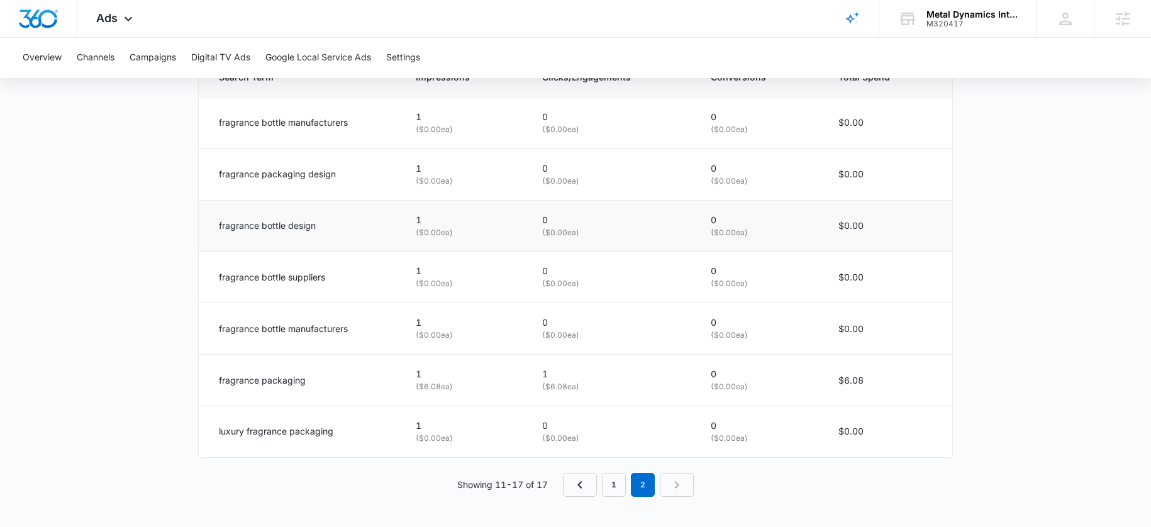
click at [242, 225] on p "fragrance bottle design" at bounding box center [267, 226] width 97 height 14
click at [278, 230] on p "fragrance bottle design" at bounding box center [267, 226] width 97 height 14
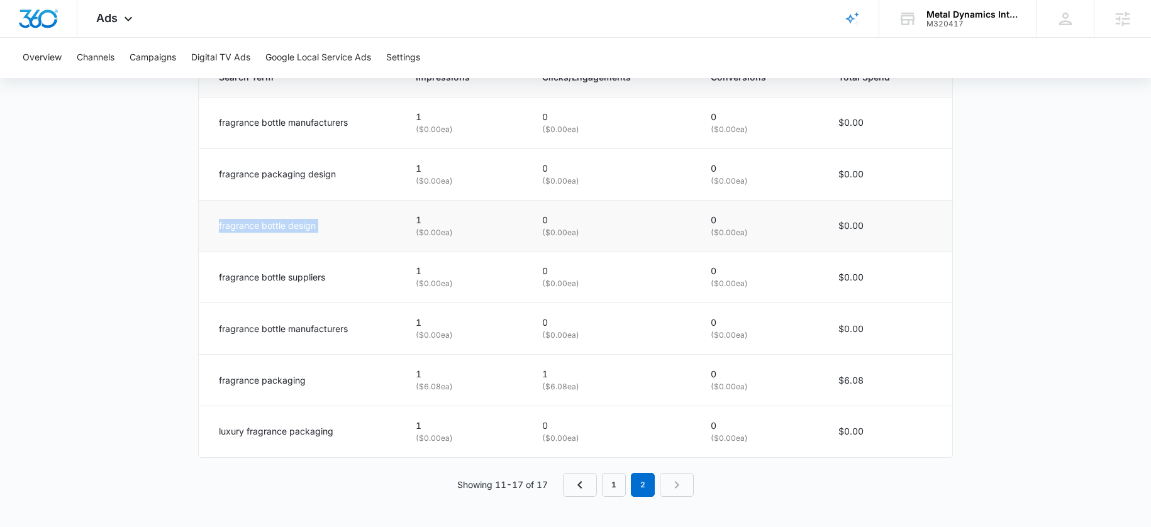
copy div "fragrance bottle design"
drag, startPoint x: 315, startPoint y: 435, endPoint x: 221, endPoint y: 433, distance: 94.4
click at [221, 433] on div "luxury fragrance packaging" at bounding box center [302, 432] width 167 height 14
click at [253, 434] on p "luxury fragrance packaging" at bounding box center [276, 432] width 114 height 14
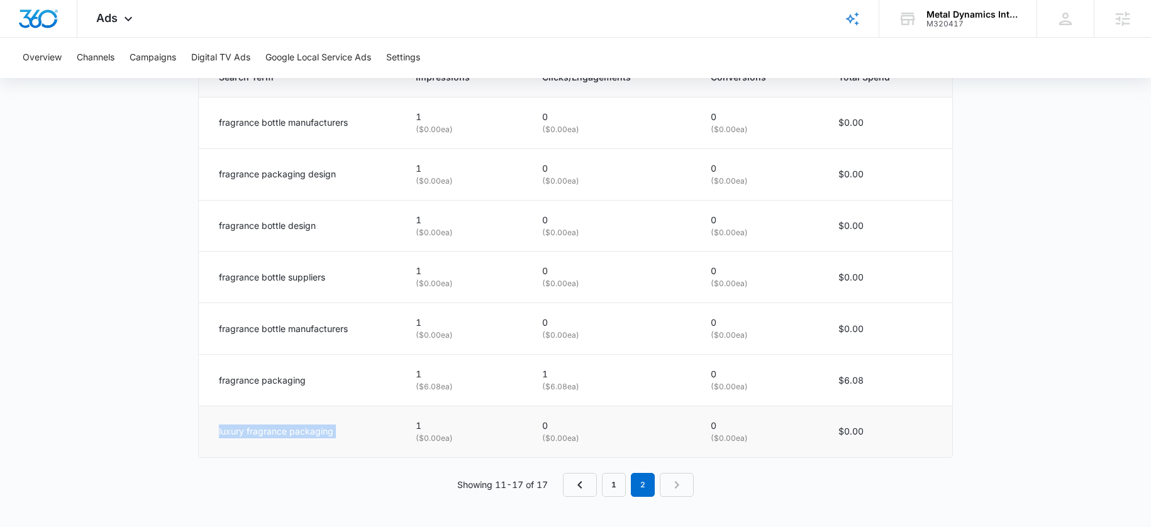
click at [253, 434] on p "luxury fragrance packaging" at bounding box center [276, 432] width 114 height 14
